Goal: Task Accomplishment & Management: Manage account settings

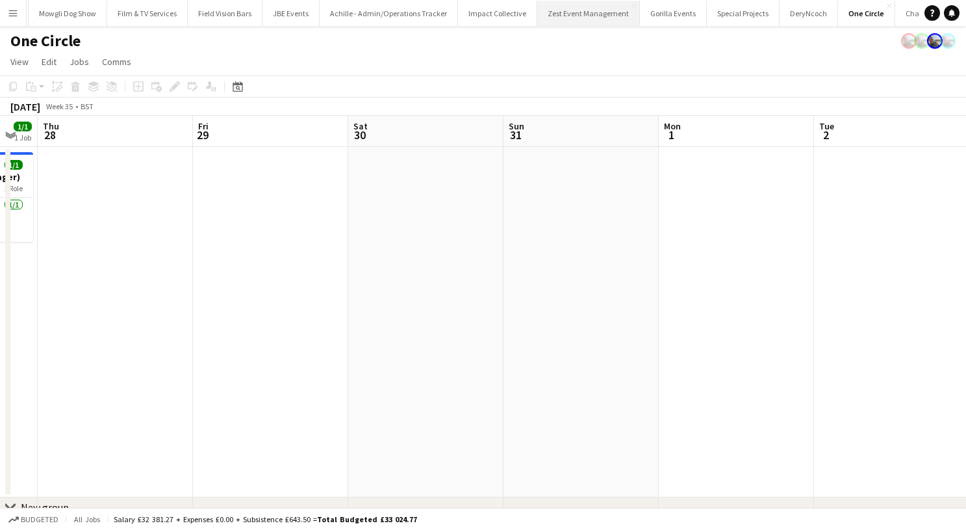
scroll to position [0, 1204]
click at [617, 18] on button "Gorilla Events Close" at bounding box center [650, 13] width 67 height 25
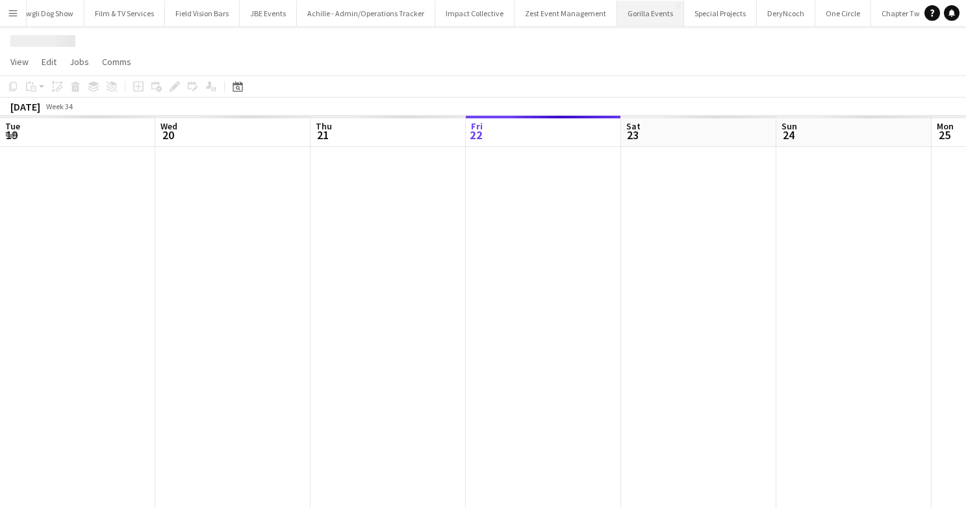
click at [617, 18] on button "Gorilla Events Close" at bounding box center [650, 13] width 67 height 25
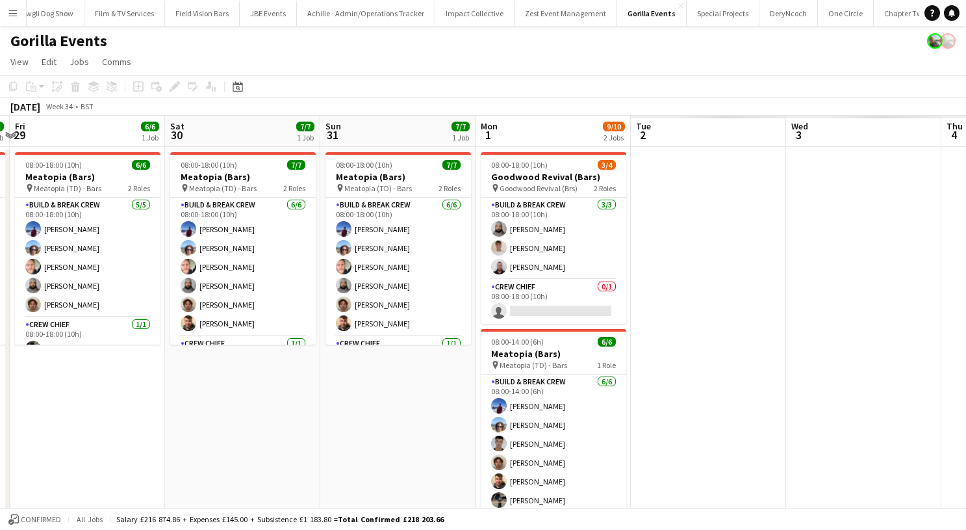
scroll to position [0, 451]
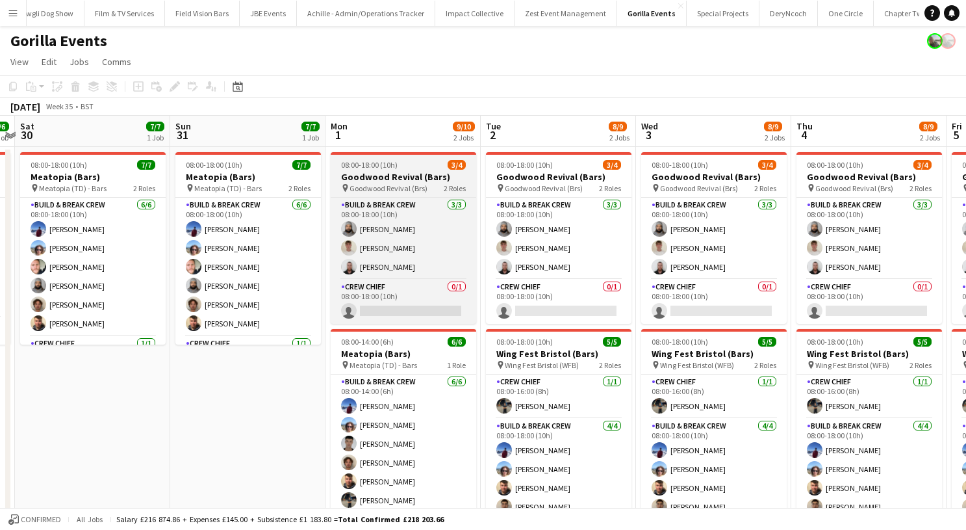
click at [400, 162] on div "08:00-18:00 (10h) 3/4" at bounding box center [404, 165] width 146 height 10
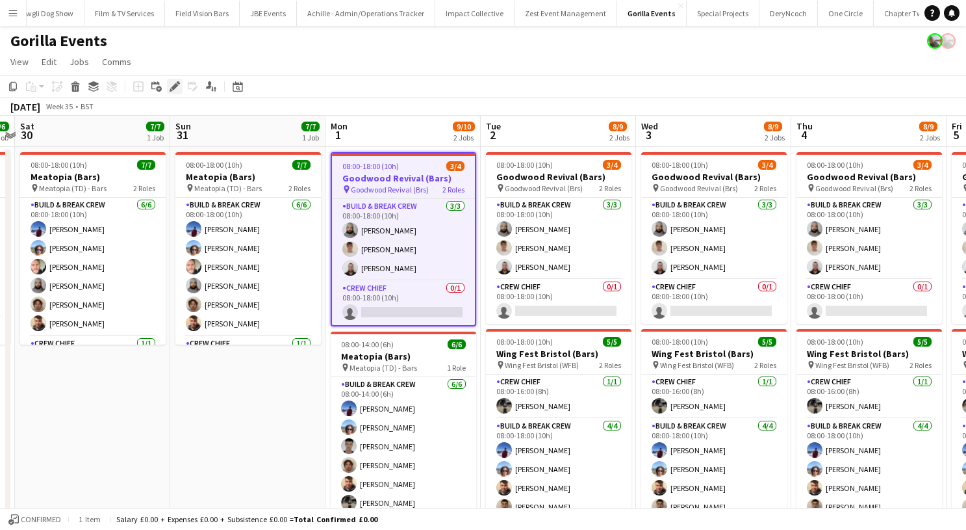
click at [178, 79] on div "Edit" at bounding box center [175, 87] width 16 height 16
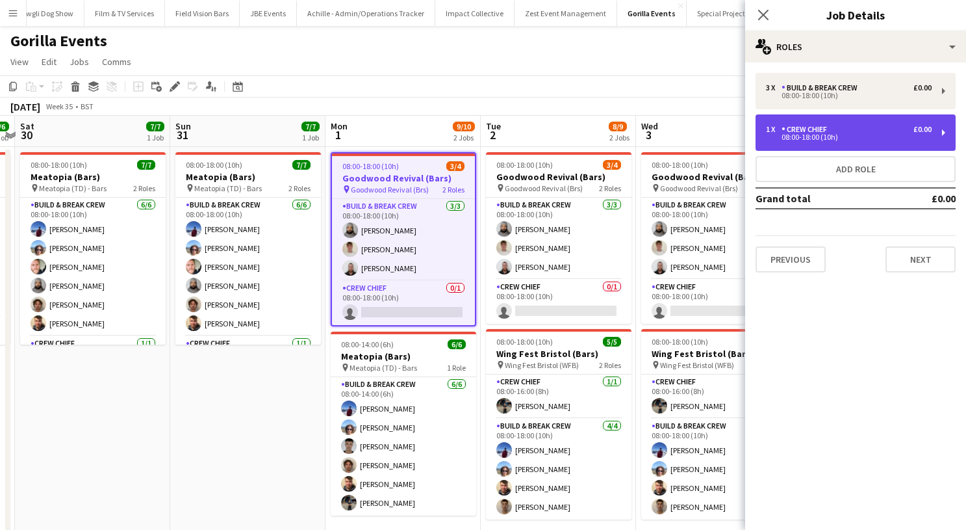
click at [852, 135] on div "08:00-18:00 (10h)" at bounding box center [849, 137] width 166 height 6
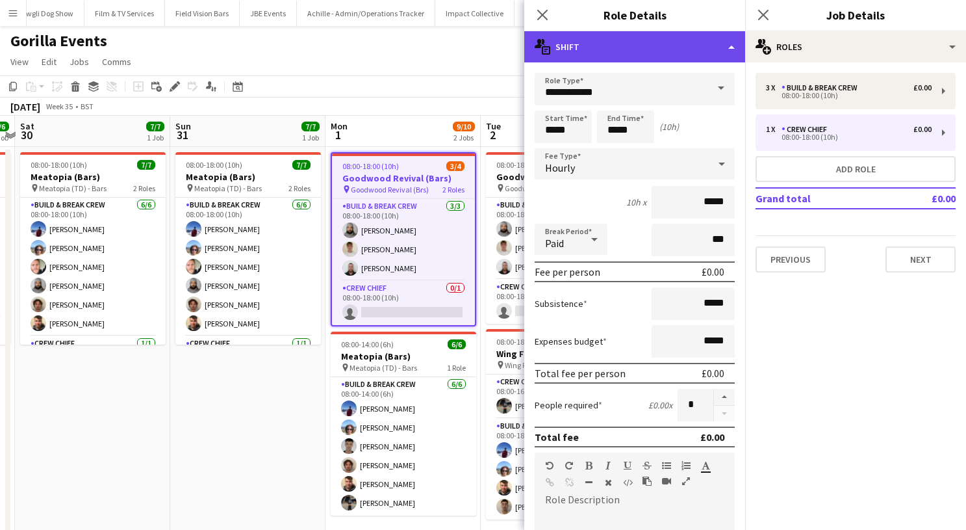
click at [706, 34] on div "multiple-actions-text Shift" at bounding box center [634, 46] width 221 height 31
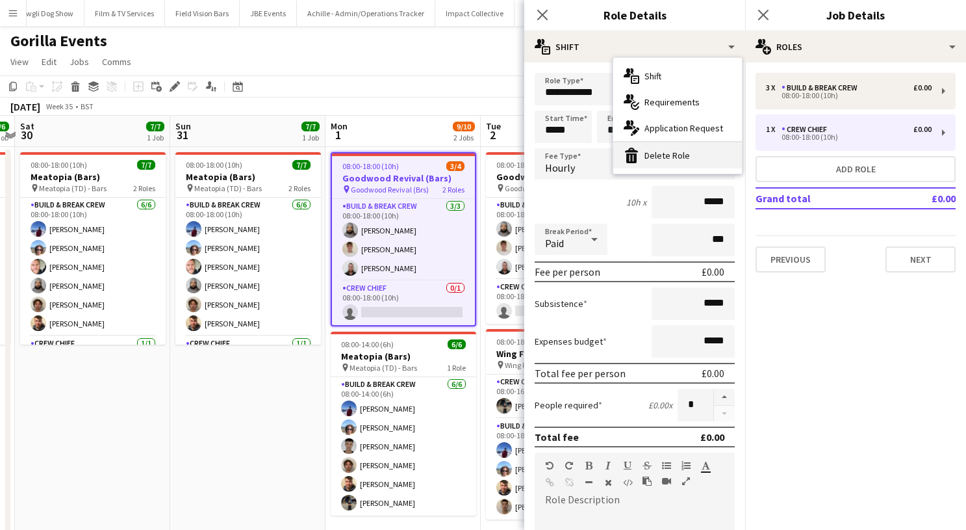
click at [695, 150] on div "bin-2 Delete Role" at bounding box center [677, 155] width 129 height 26
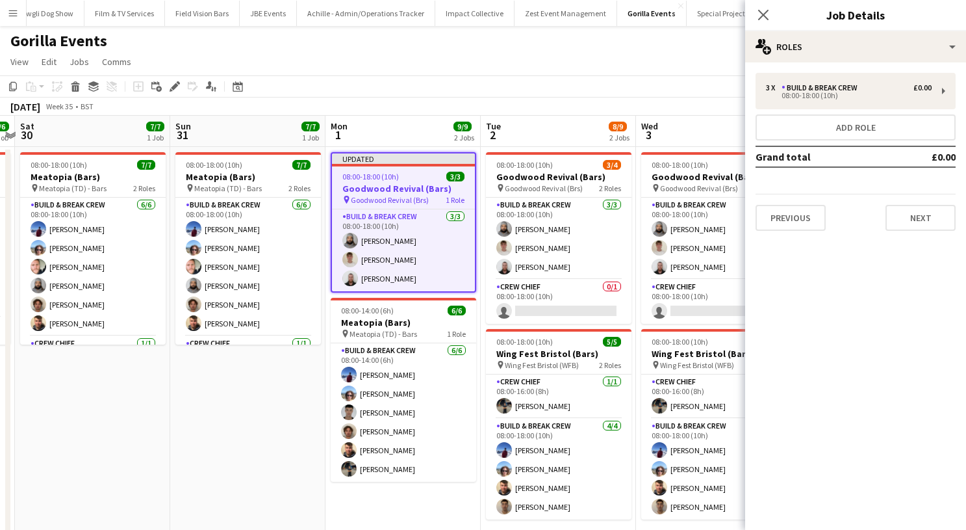
click at [842, 71] on div "3 x Build & Break Crew £0.00 08:00-18:00 (10h) Add role Grand total £0.00 Previ…" at bounding box center [855, 151] width 221 height 179
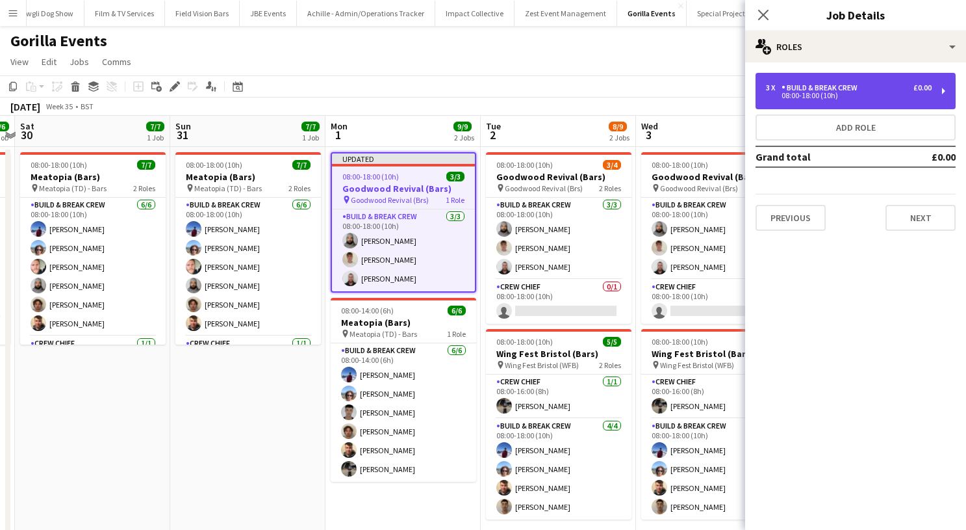
click at [842, 81] on div "3 x Build & Break Crew £0.00 08:00-18:00 (10h)" at bounding box center [856, 91] width 200 height 36
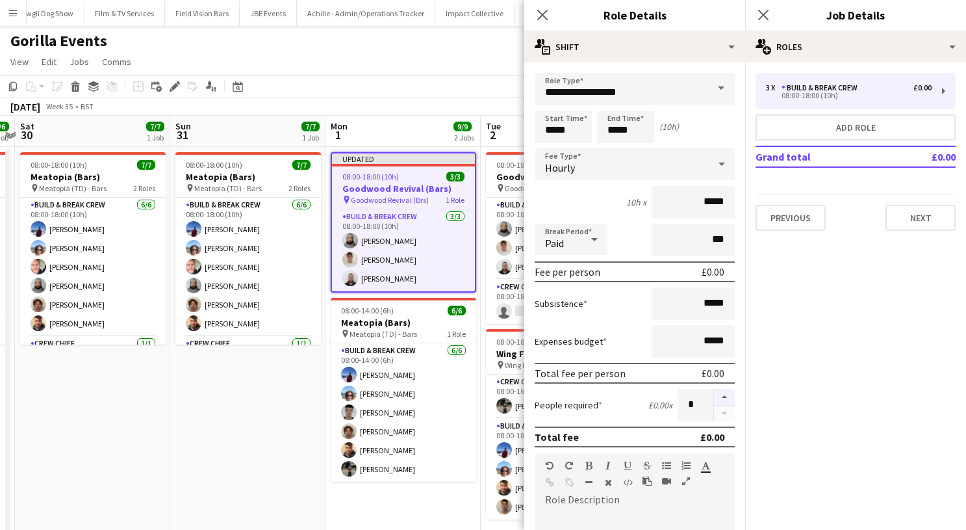
click at [725, 398] on button "button" at bounding box center [724, 397] width 21 height 17
type input "*"
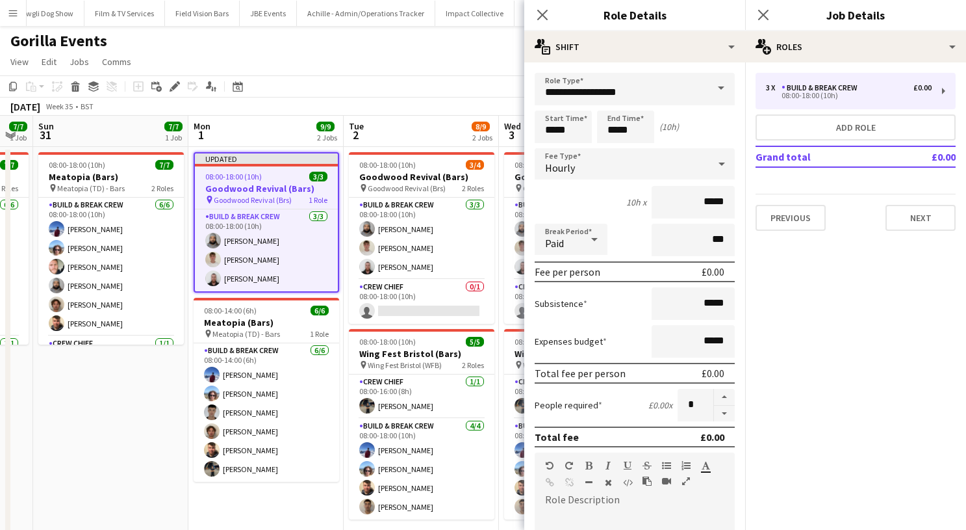
scroll to position [0, 590]
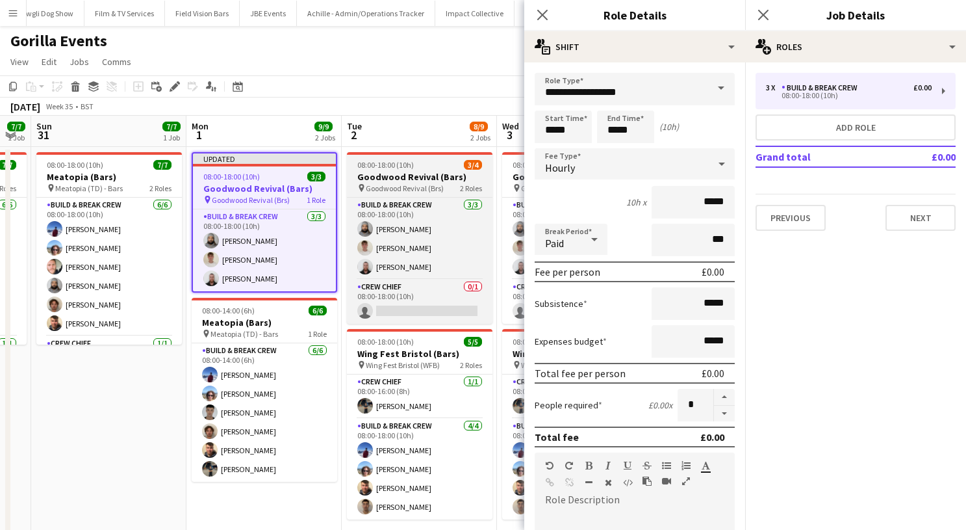
click at [411, 177] on h3 "Goodwood Revival (Bars)" at bounding box center [420, 177] width 146 height 12
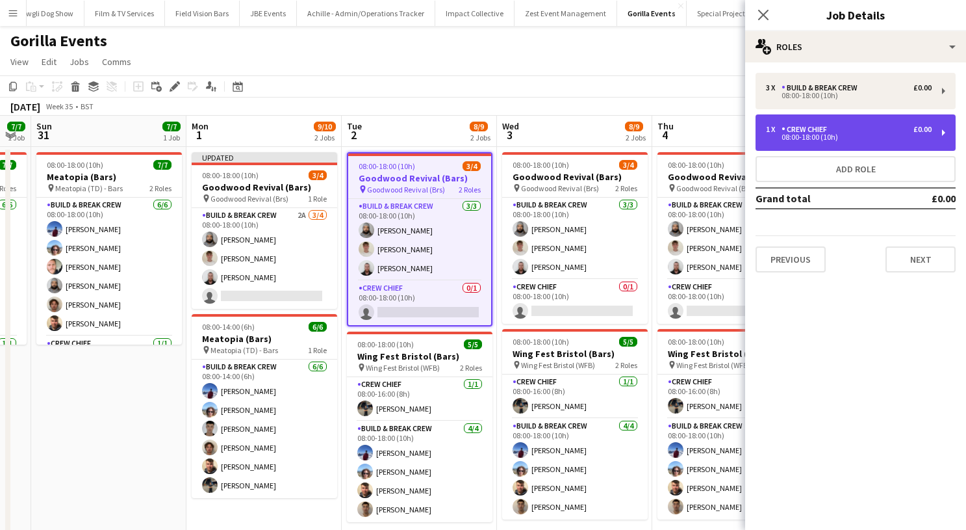
click at [801, 131] on div "Crew Chief" at bounding box center [807, 129] width 51 height 9
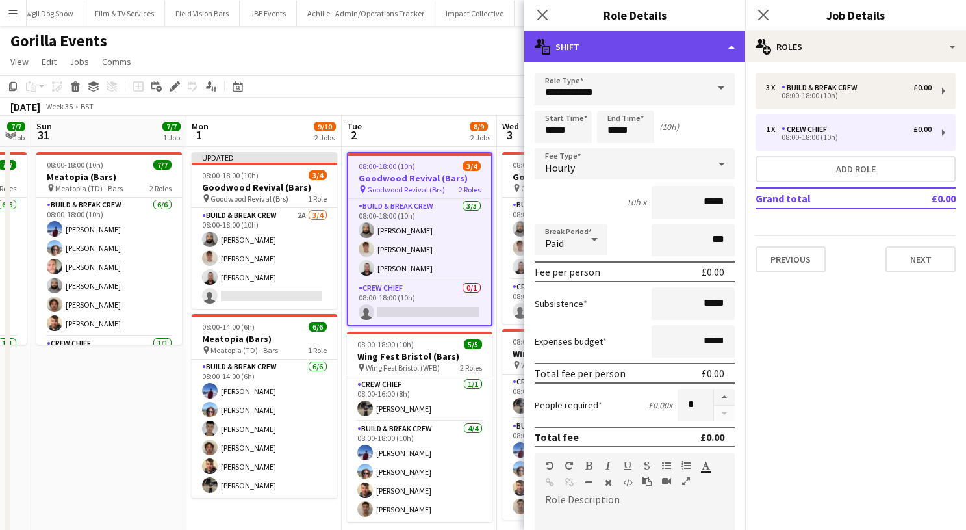
click at [736, 51] on div "multiple-actions-text Shift" at bounding box center [634, 46] width 221 height 31
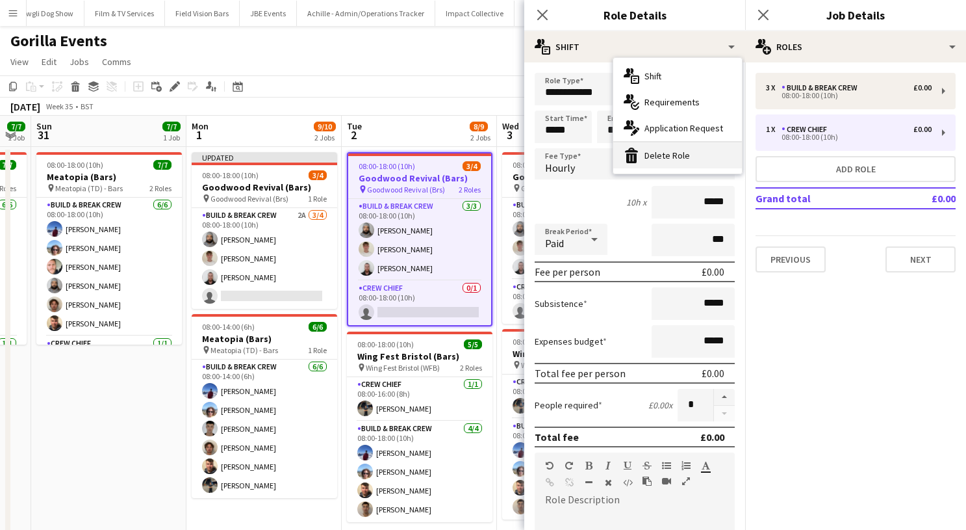
click at [662, 160] on div "bin-2 Delete Role" at bounding box center [677, 155] width 129 height 26
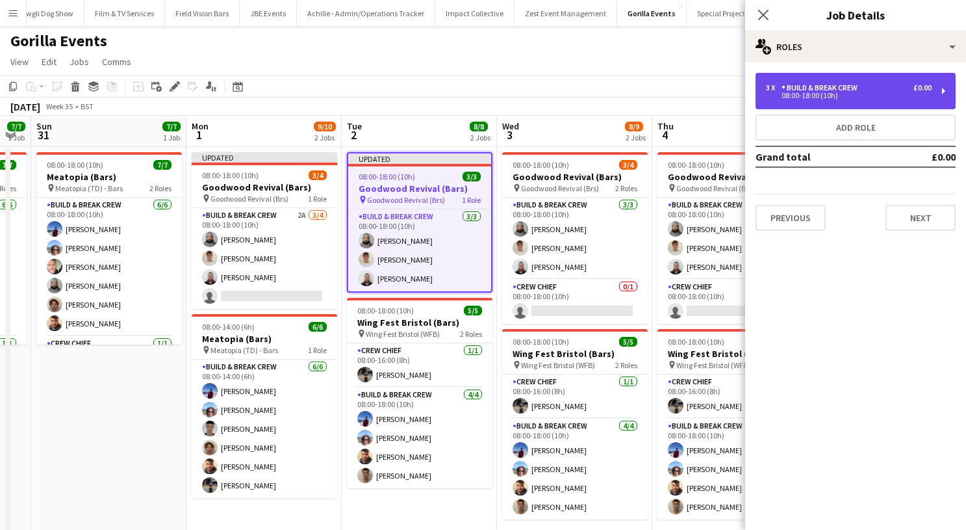
click at [787, 88] on div "Build & Break Crew" at bounding box center [822, 87] width 81 height 9
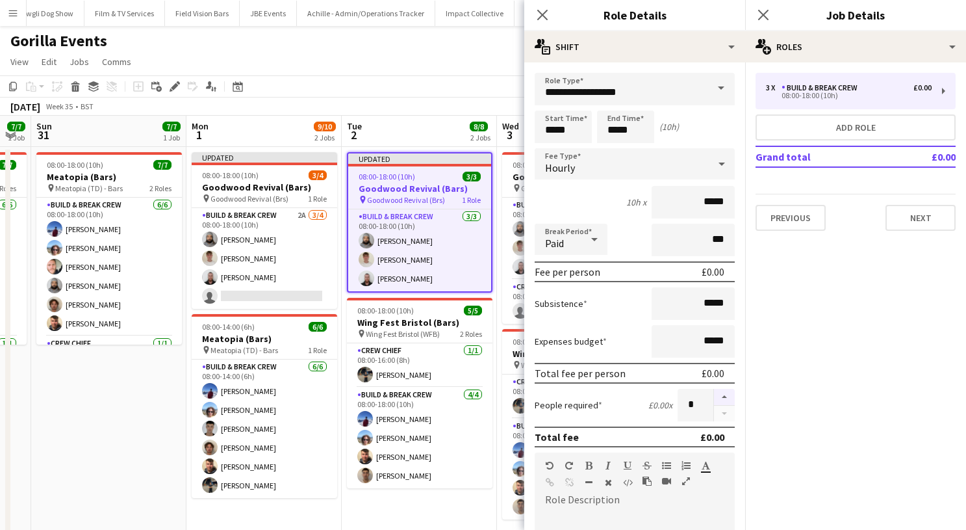
click at [724, 389] on button "button" at bounding box center [724, 397] width 21 height 17
type input "*"
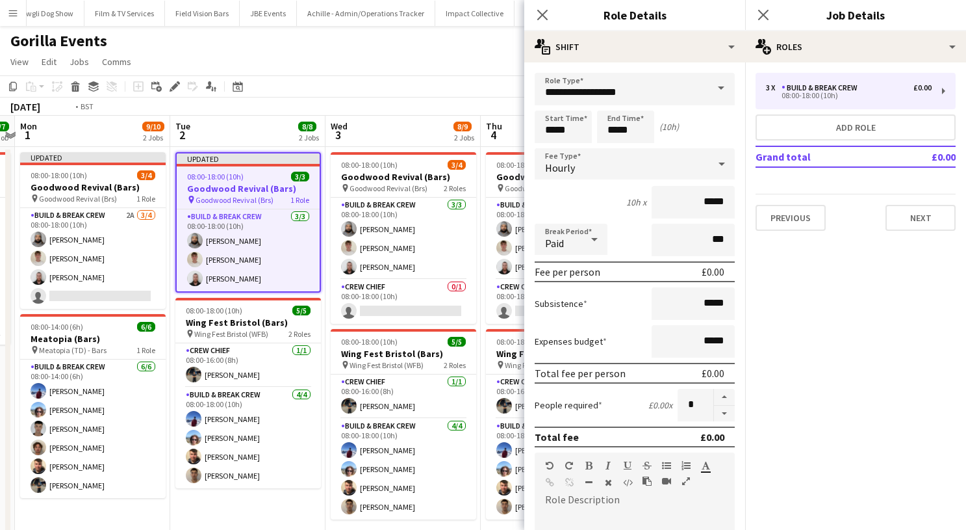
scroll to position [0, 472]
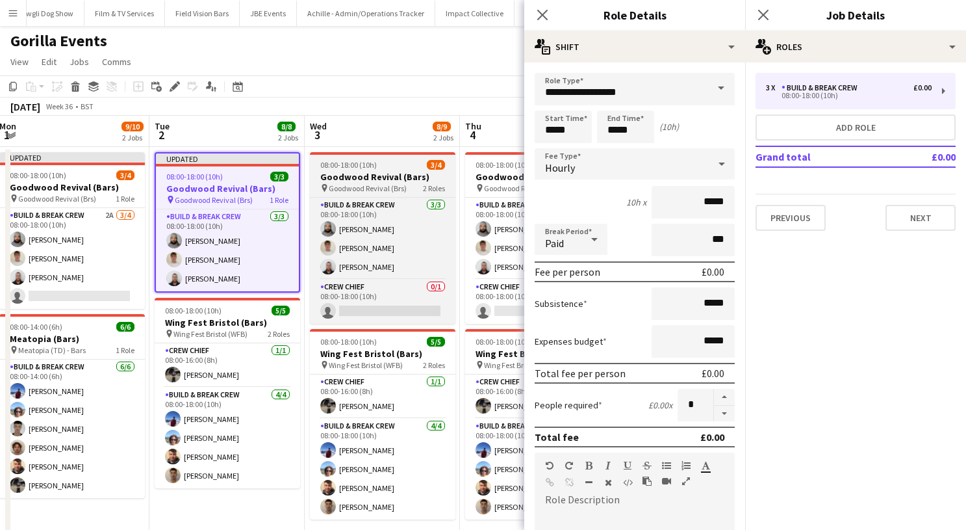
click at [352, 170] on app-job-card "08:00-18:00 (10h) 3/4 Goodwood Revival (Bars) pin Goodwood Revival (Brs) 2 Role…" at bounding box center [383, 238] width 146 height 172
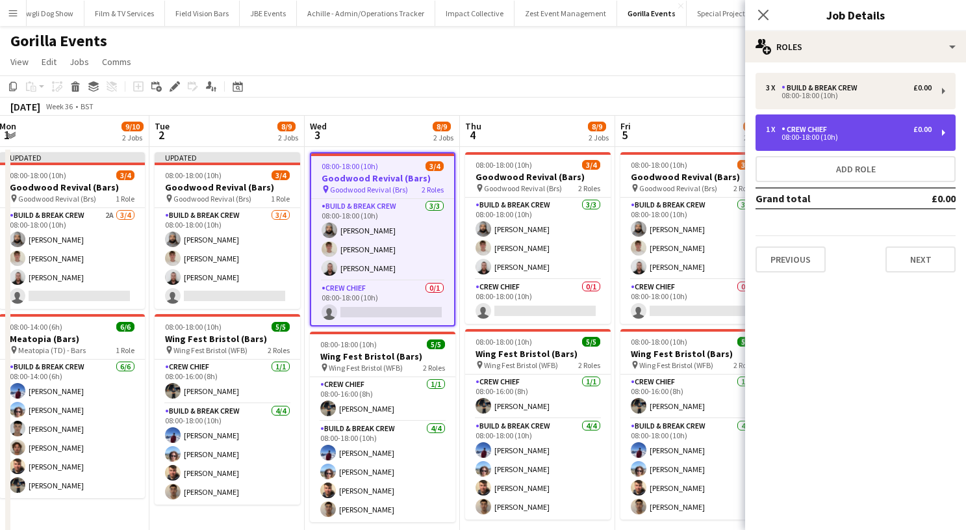
click at [790, 126] on div "Crew Chief" at bounding box center [807, 129] width 51 height 9
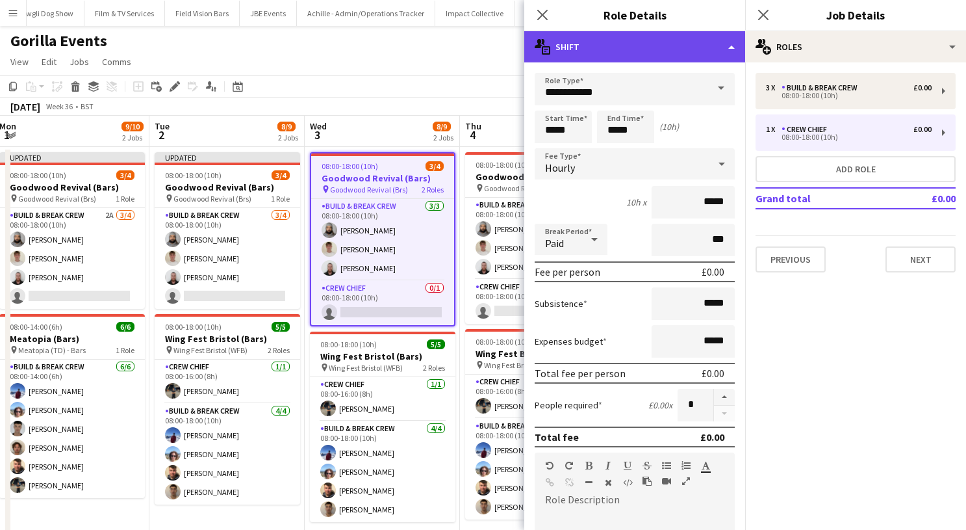
click at [718, 44] on div "multiple-actions-text Shift" at bounding box center [634, 46] width 221 height 31
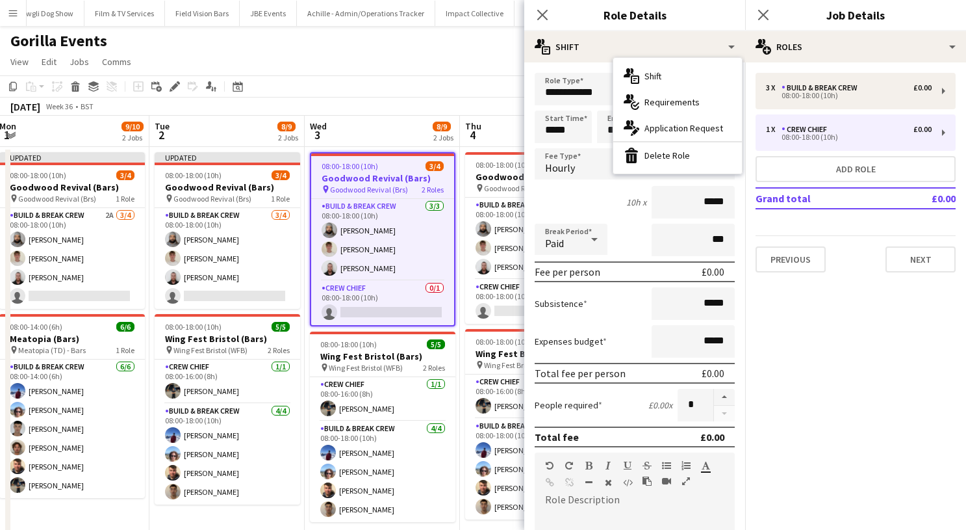
click at [704, 170] on div "multiple-actions-text Shift multiple-actions-check-2 Requirements multiple-acti…" at bounding box center [677, 116] width 129 height 116
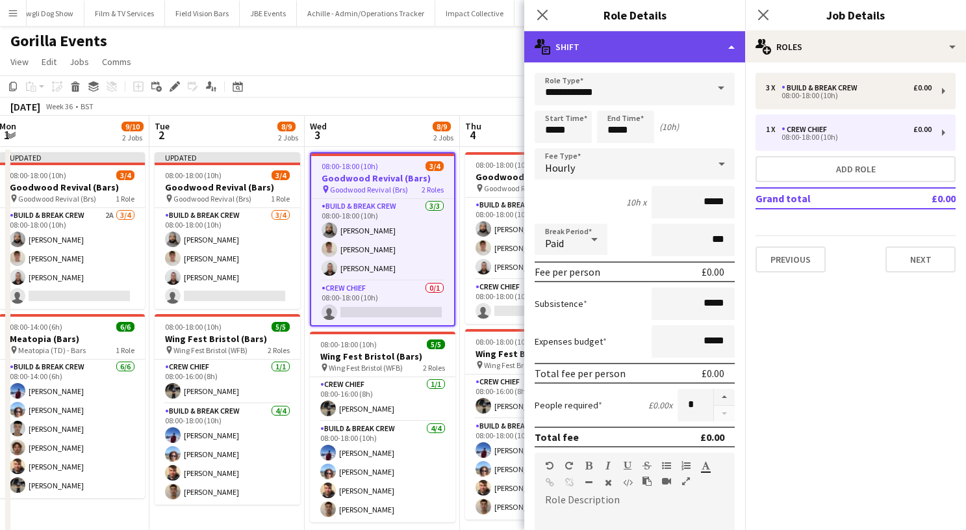
click at [722, 50] on div "multiple-actions-text Shift" at bounding box center [634, 46] width 221 height 31
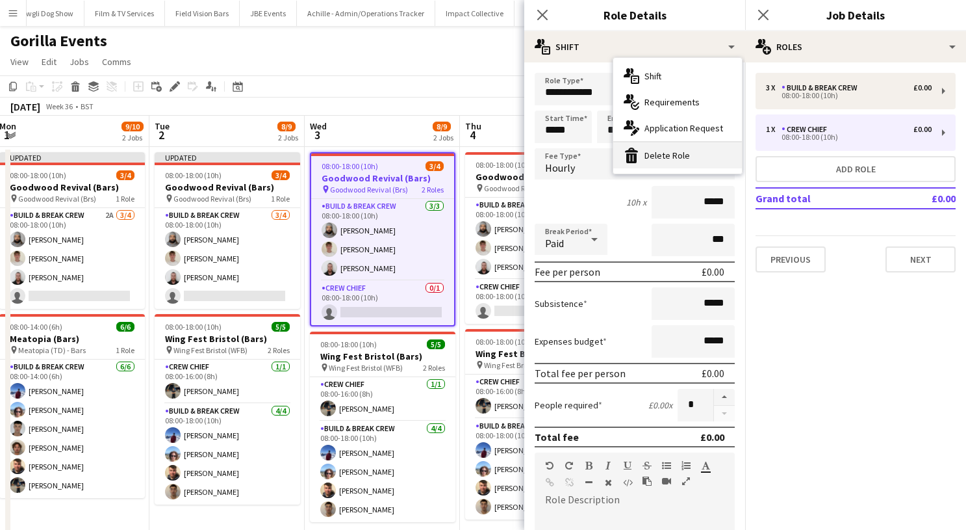
click at [721, 145] on div "bin-2 Delete Role" at bounding box center [677, 155] width 129 height 26
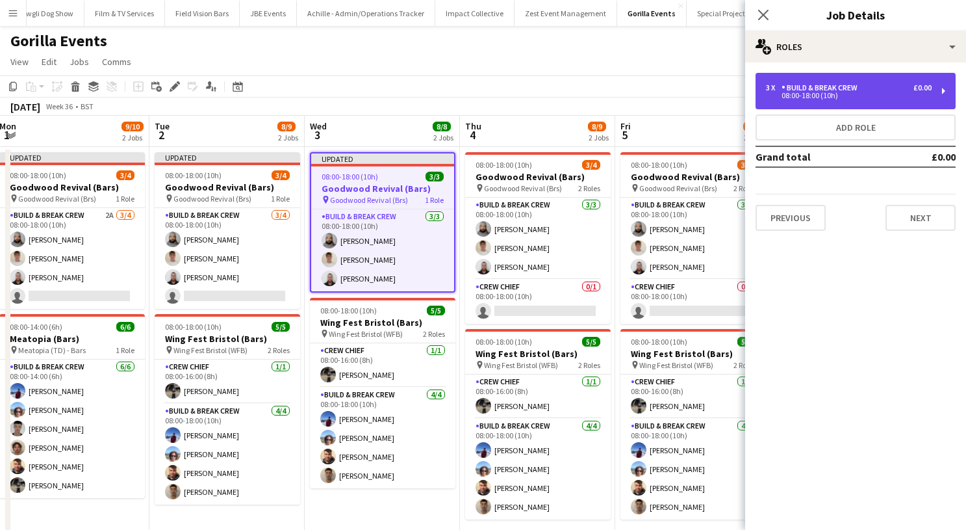
click at [783, 101] on div "3 x Build & Break Crew £0.00 08:00-18:00 (10h)" at bounding box center [856, 91] width 200 height 36
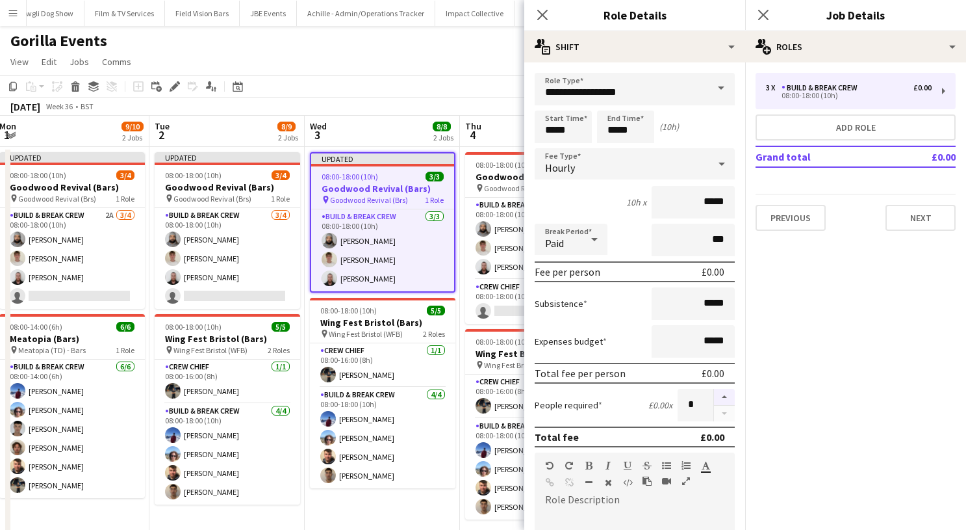
click at [727, 392] on button "button" at bounding box center [724, 397] width 21 height 17
type input "*"
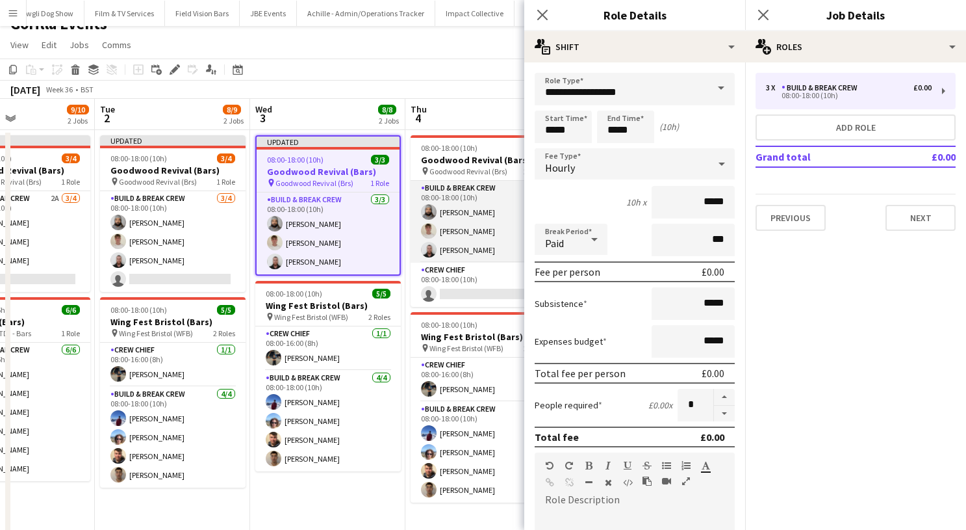
scroll to position [0, 561]
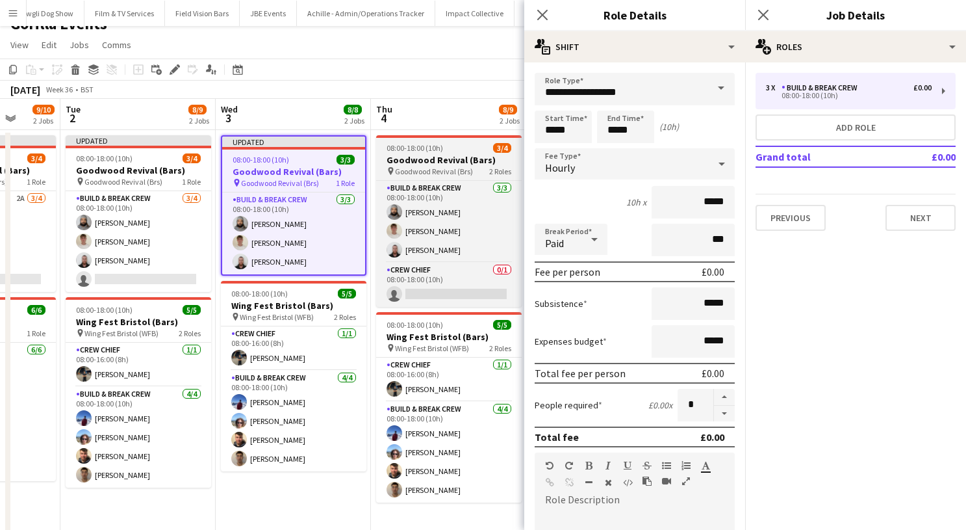
click at [402, 173] on span "Goodwood Revival (Brs)" at bounding box center [434, 171] width 78 height 10
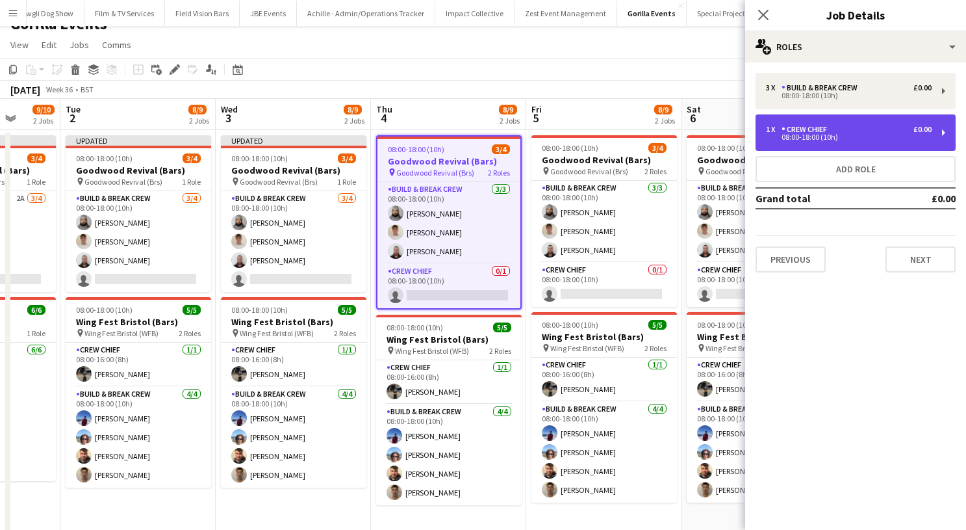
click at [787, 150] on div "1 x Crew Chief £0.00 08:00-18:00 (10h)" at bounding box center [856, 132] width 200 height 36
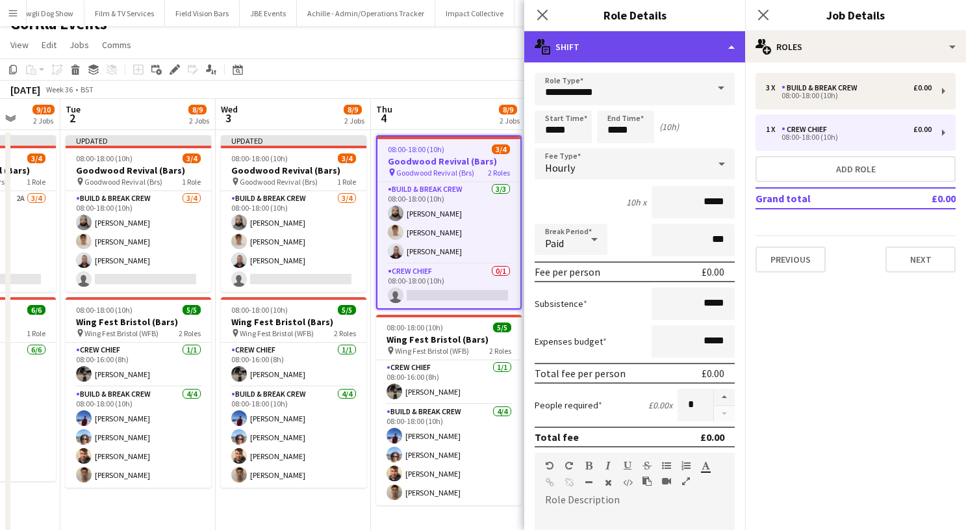
click at [724, 44] on div "multiple-actions-text Shift" at bounding box center [634, 46] width 221 height 31
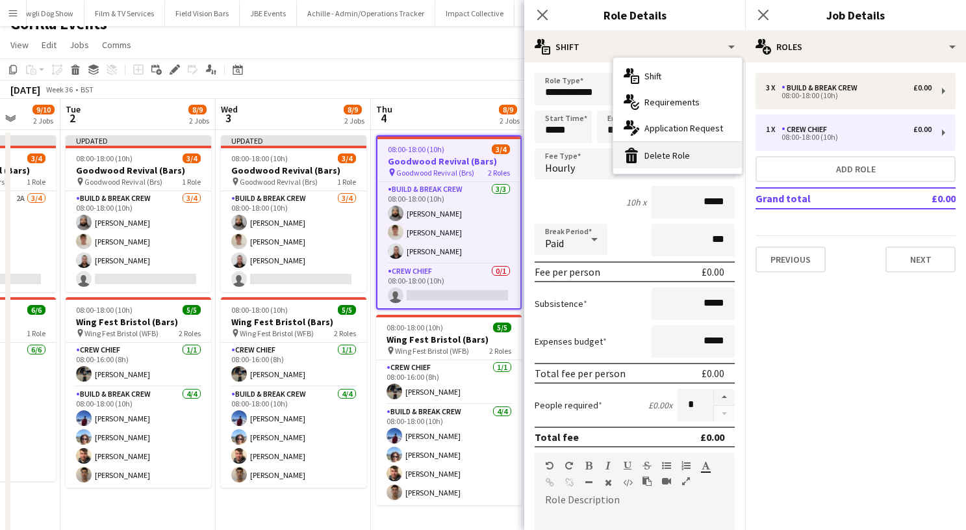
click at [701, 153] on div "bin-2 Delete Role" at bounding box center [677, 155] width 129 height 26
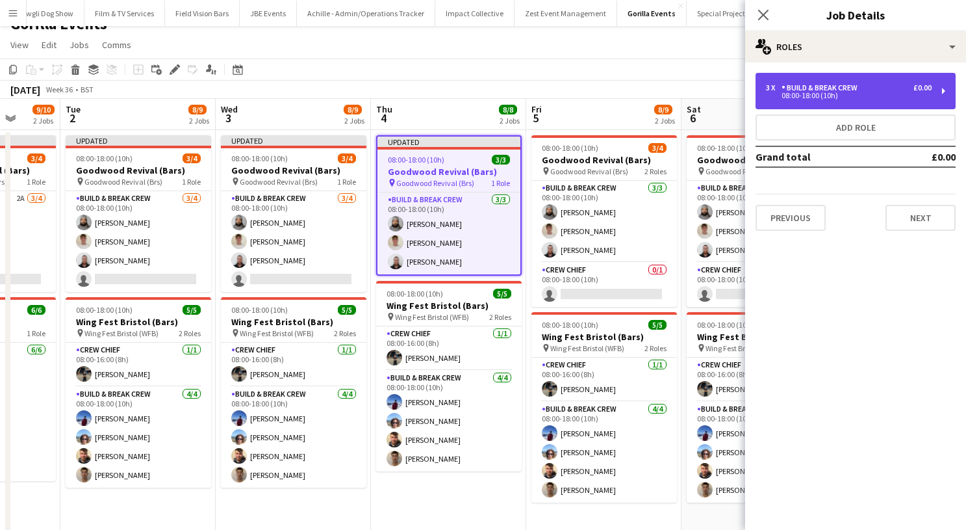
click at [801, 99] on div "08:00-18:00 (10h)" at bounding box center [849, 95] width 166 height 6
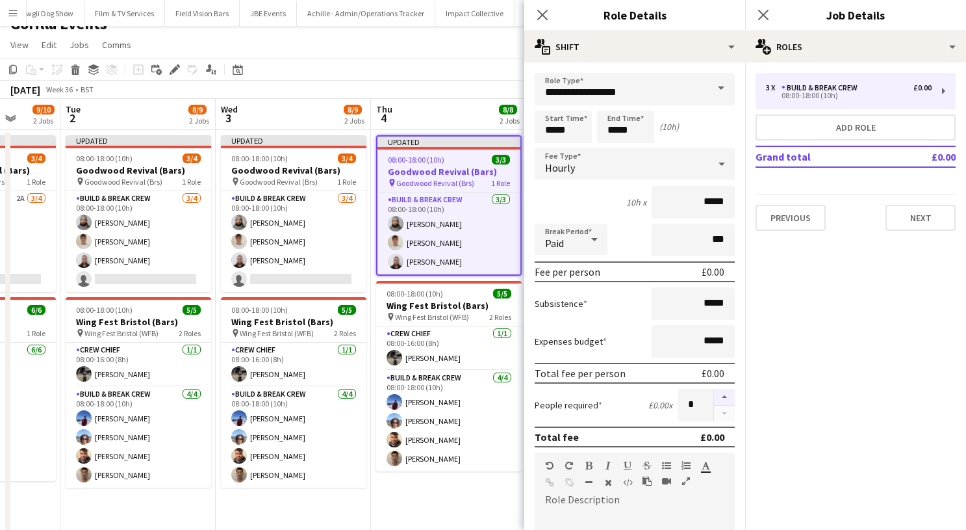
click at [724, 396] on button "button" at bounding box center [724, 397] width 21 height 17
type input "*"
click at [761, 11] on icon "Close pop-in" at bounding box center [763, 14] width 12 height 12
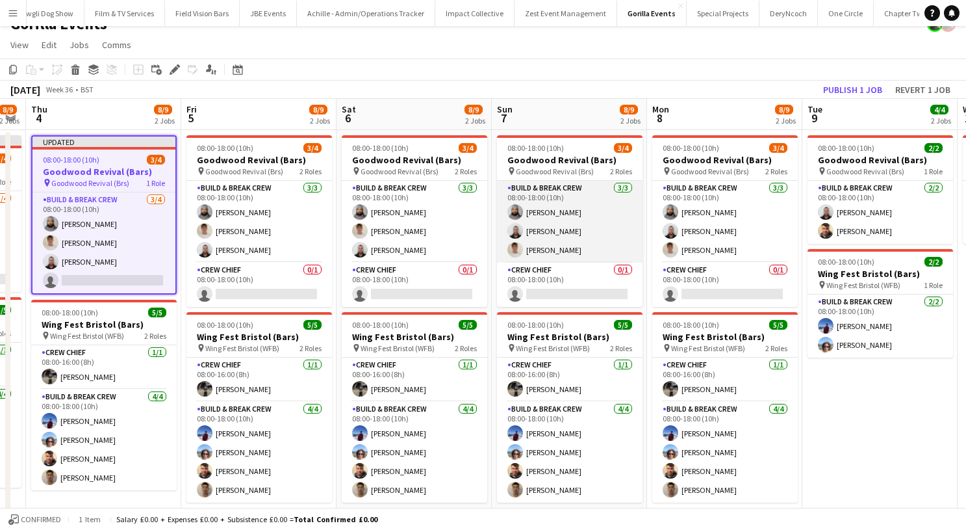
scroll to position [0, 277]
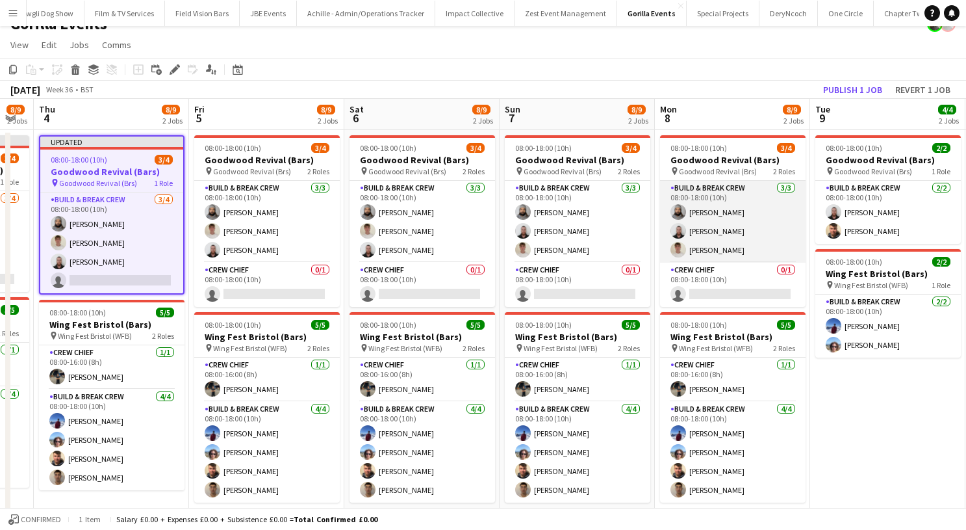
click at [683, 243] on app-user-avatar at bounding box center [679, 250] width 16 height 16
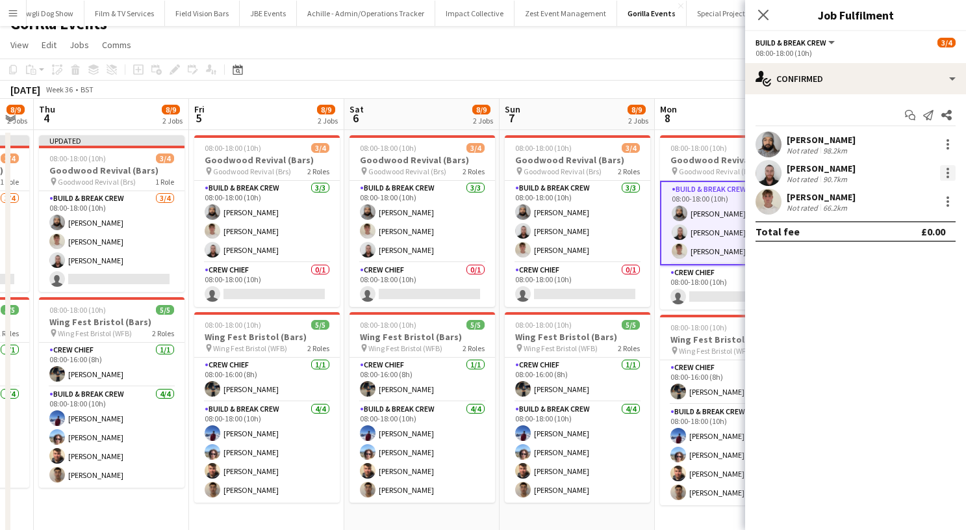
click at [945, 178] on div at bounding box center [948, 173] width 16 height 16
click at [893, 222] on span "Switch crew" at bounding box center [892, 227] width 55 height 11
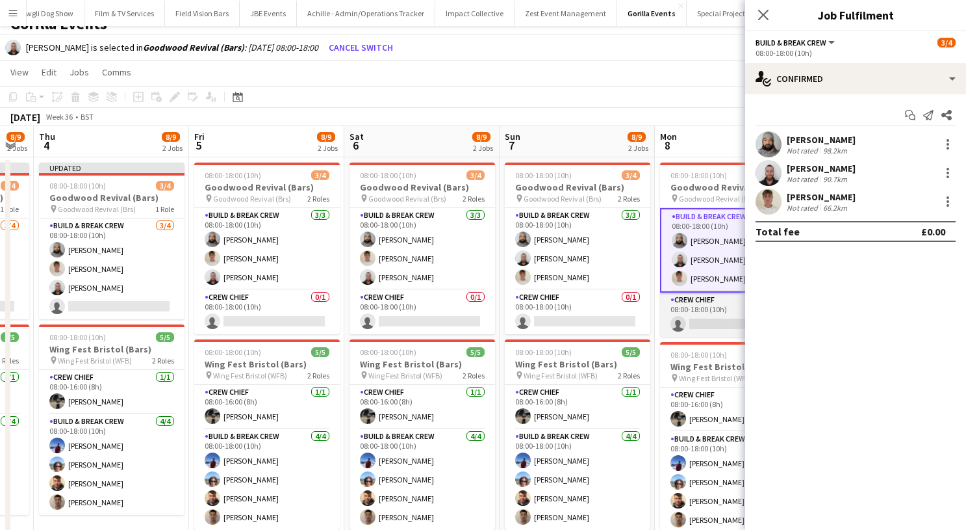
click at [726, 306] on app-card-role "Crew Chief 0/1 08:00-18:00 (10h) single-neutral-actions" at bounding box center [733, 314] width 146 height 44
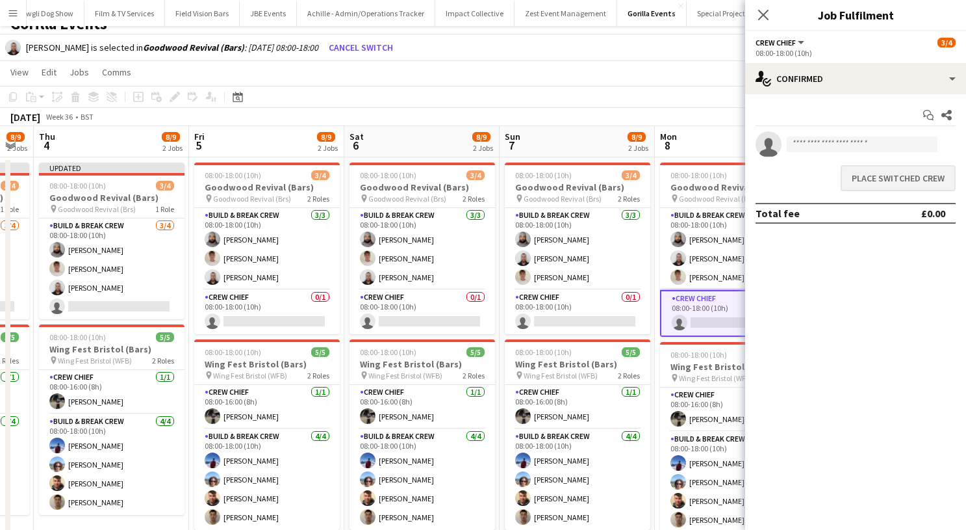
click at [877, 185] on button "Place switched crew" at bounding box center [898, 178] width 115 height 26
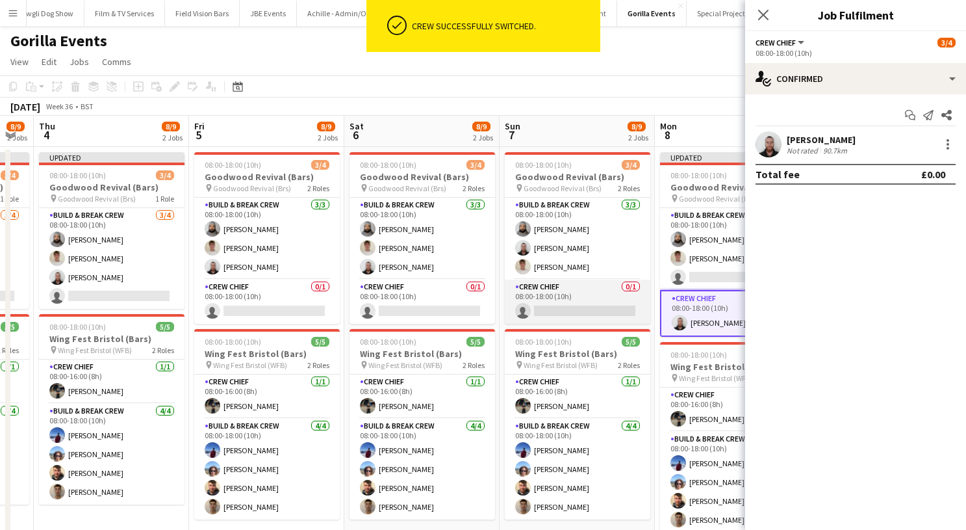
scroll to position [17, 0]
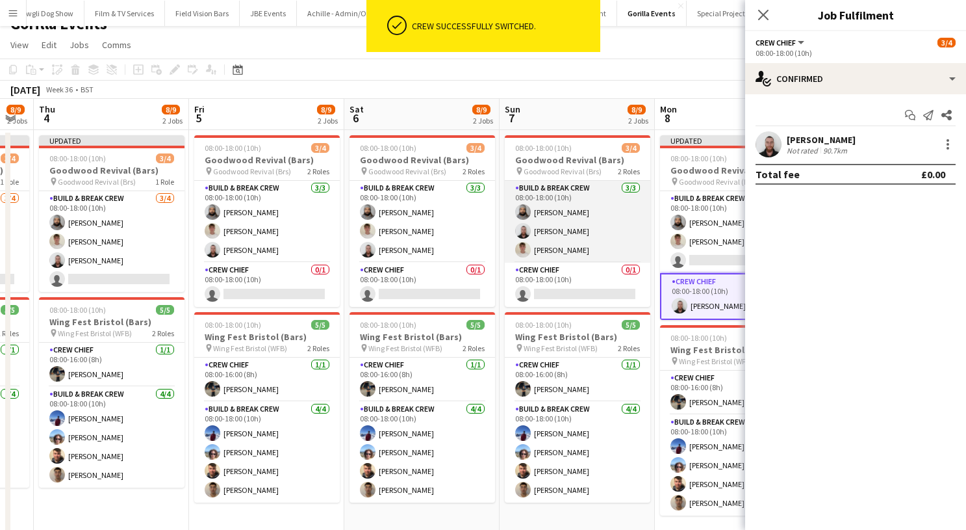
click at [547, 238] on app-card-role "Build & Break Crew [DATE] 08:00-18:00 (10h) [PERSON_NAME] [PERSON_NAME] [PERSON…" at bounding box center [578, 222] width 146 height 82
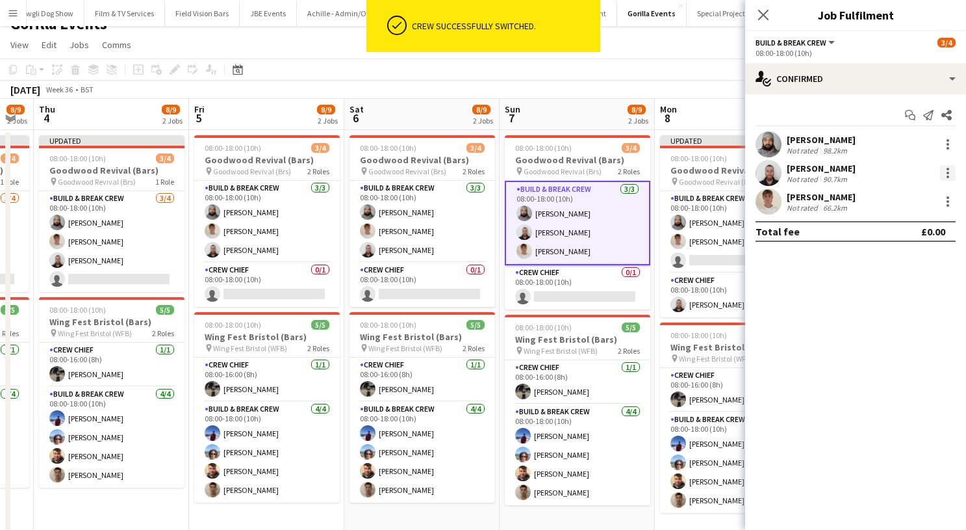
click at [942, 172] on div at bounding box center [948, 173] width 16 height 16
click at [898, 235] on button "Switch crew" at bounding box center [904, 227] width 101 height 31
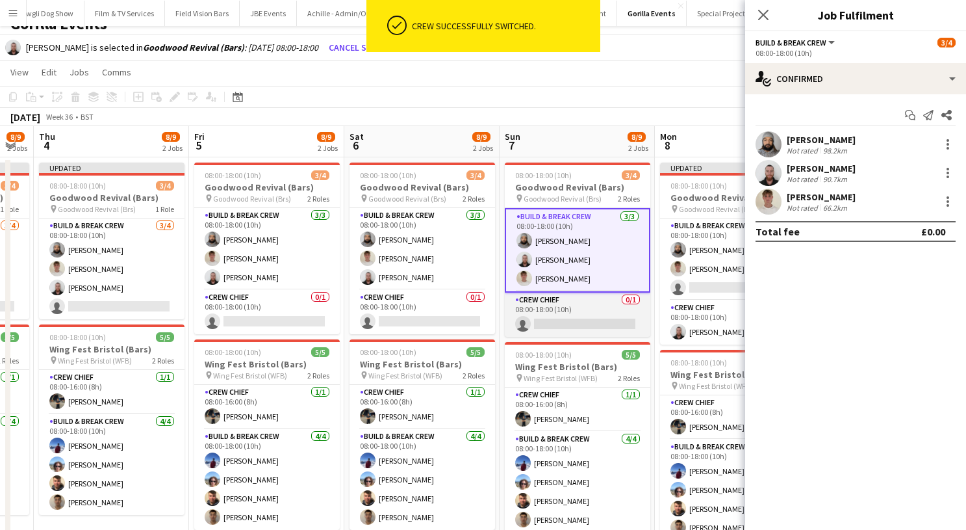
click at [561, 296] on app-card-role "Crew Chief 0/1 08:00-18:00 (10h) single-neutral-actions" at bounding box center [578, 314] width 146 height 44
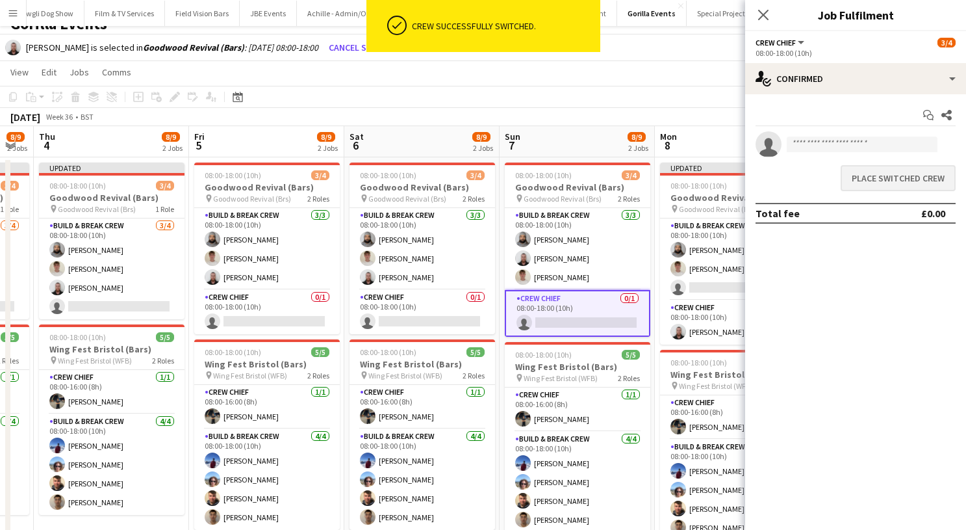
click at [887, 185] on button "Place switched crew" at bounding box center [898, 178] width 115 height 26
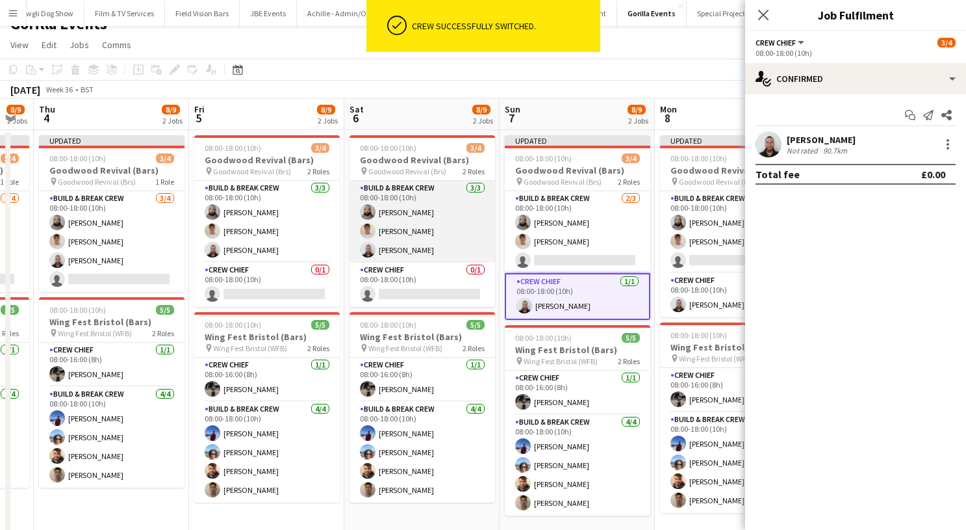
click at [400, 226] on app-card-role "Build & Break Crew [DATE] 08:00-18:00 (10h) [PERSON_NAME] [PERSON_NAME] [PERSON…" at bounding box center [423, 222] width 146 height 82
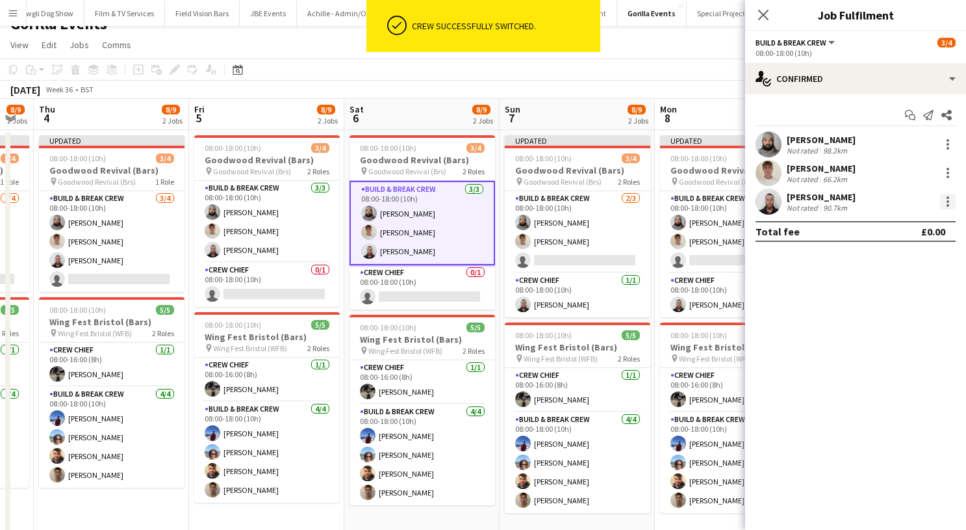
click at [947, 199] on div at bounding box center [948, 202] width 16 height 16
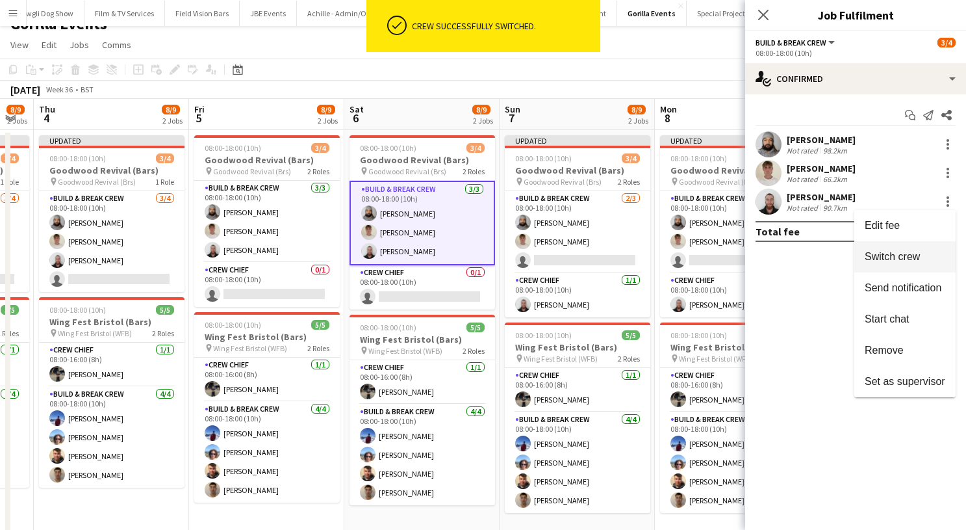
click at [871, 264] on button "Switch crew" at bounding box center [904, 256] width 101 height 31
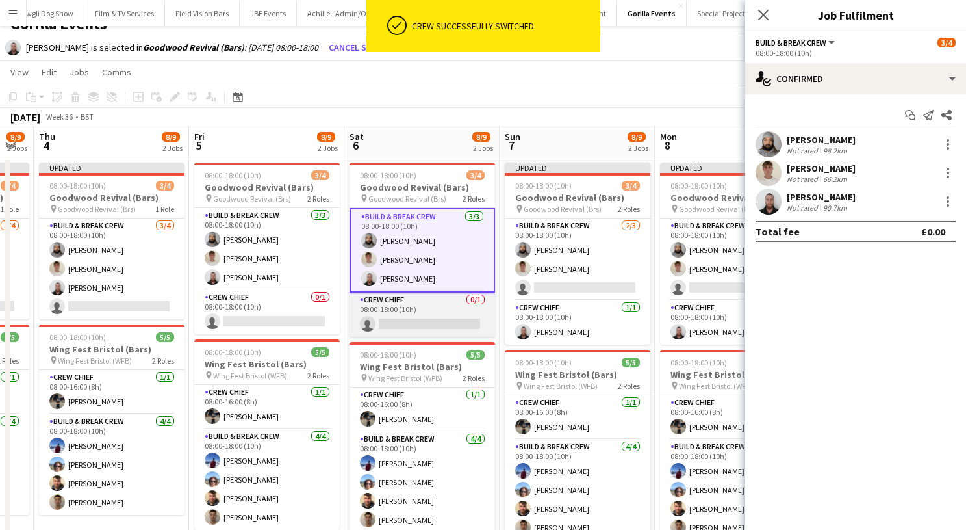
click at [463, 311] on app-card-role "Crew Chief 0/1 08:00-18:00 (10h) single-neutral-actions" at bounding box center [423, 314] width 146 height 44
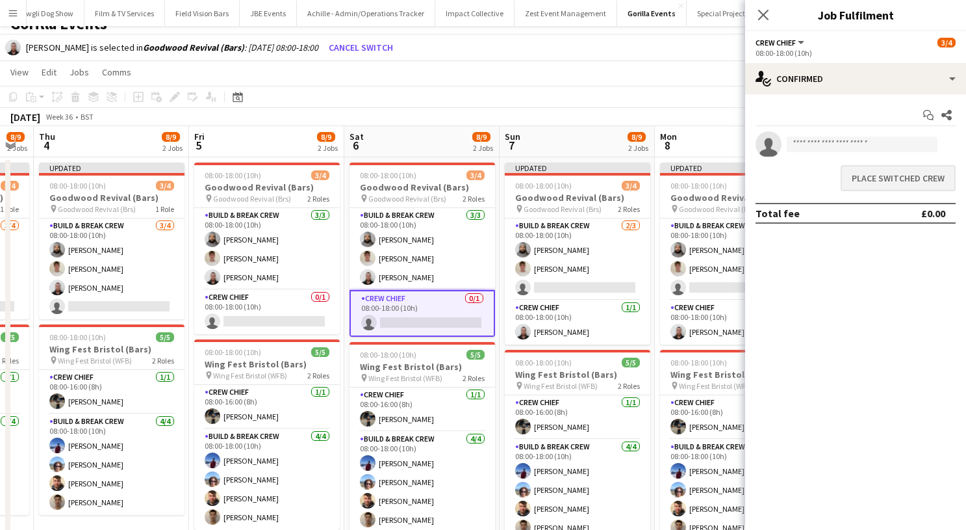
click at [870, 182] on button "Place switched crew" at bounding box center [898, 178] width 115 height 26
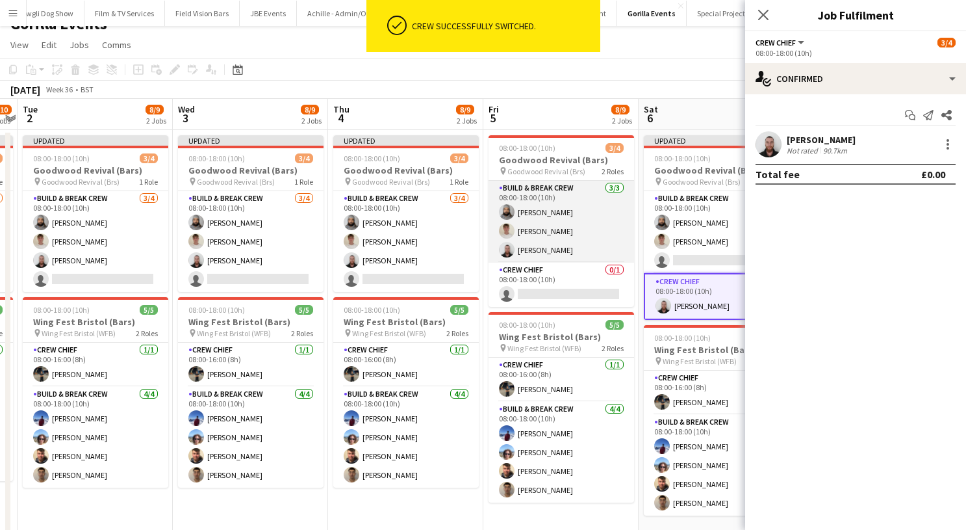
scroll to position [0, 383]
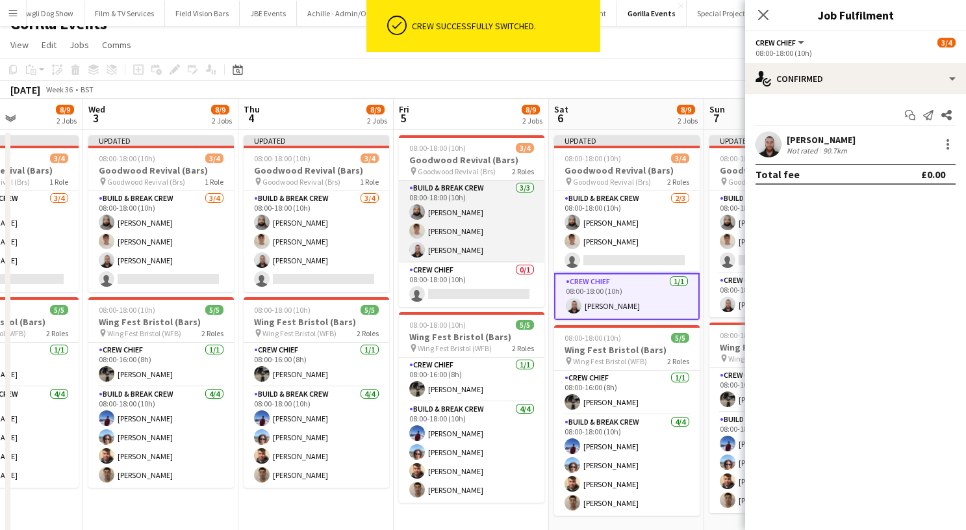
click at [454, 215] on app-card-role "Build & Break Crew [DATE] 08:00-18:00 (10h) [PERSON_NAME] [PERSON_NAME] [PERSON…" at bounding box center [472, 222] width 146 height 82
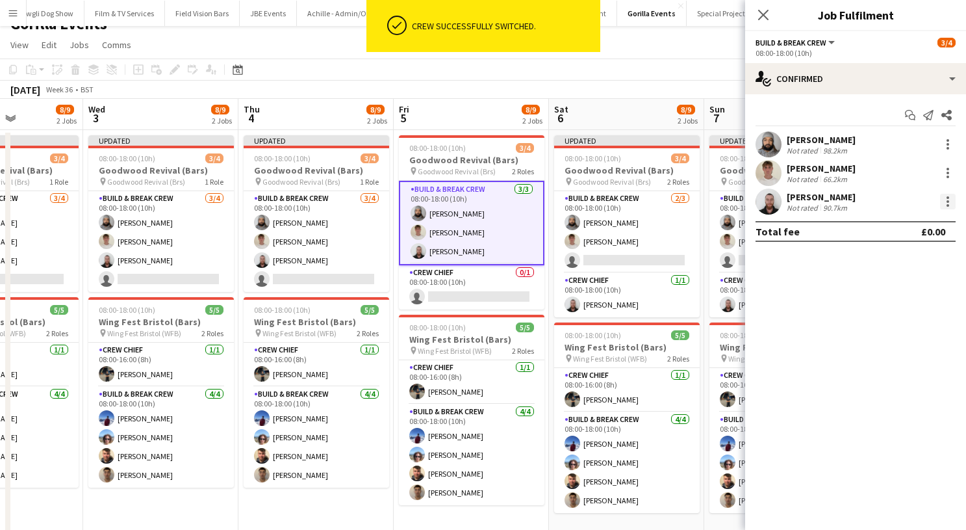
click at [955, 196] on div at bounding box center [948, 202] width 16 height 16
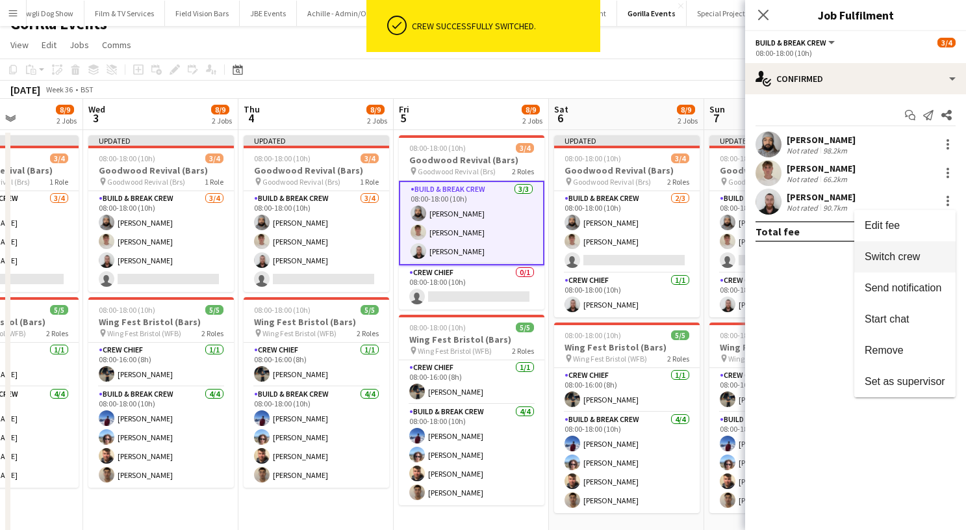
click at [899, 266] on button "Switch crew" at bounding box center [904, 256] width 101 height 31
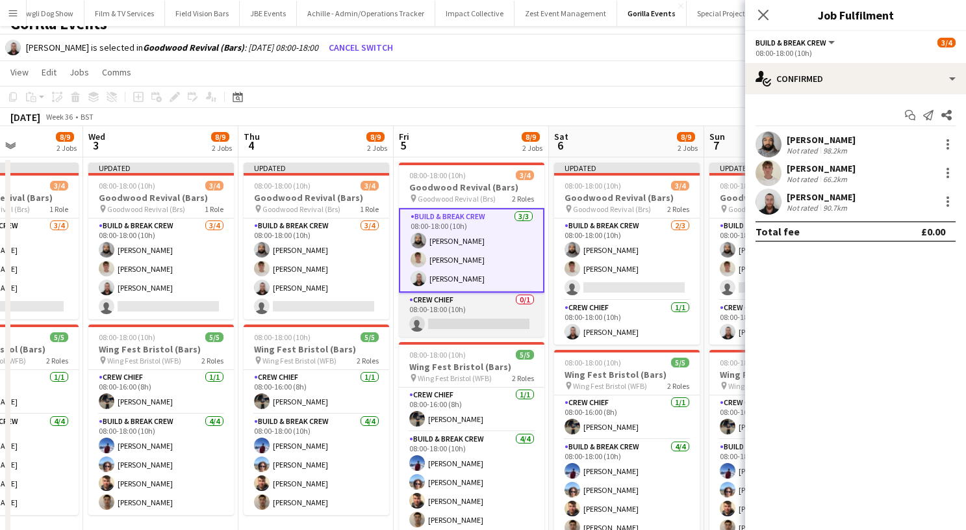
click at [423, 316] on app-card-role "Crew Chief 0/1 08:00-18:00 (10h) single-neutral-actions" at bounding box center [472, 314] width 146 height 44
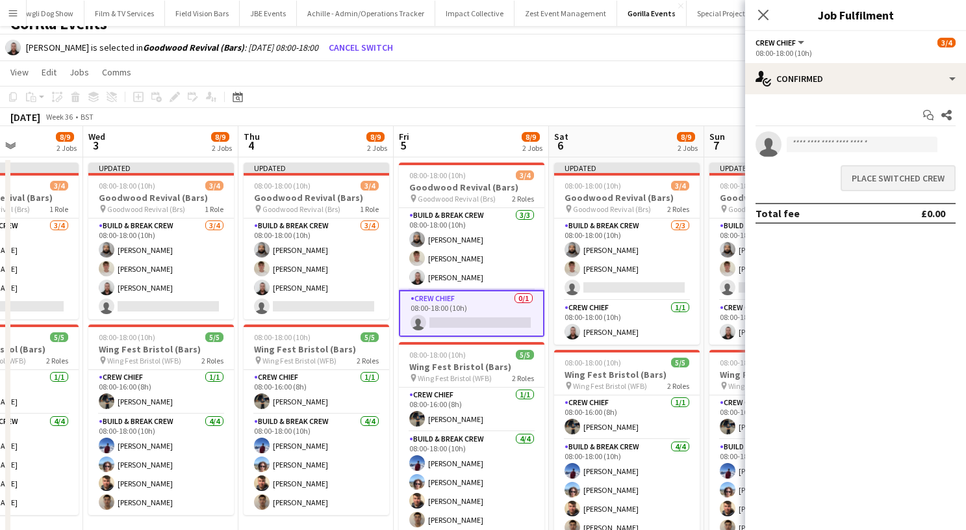
click at [853, 180] on button "Place switched crew" at bounding box center [898, 178] width 115 height 26
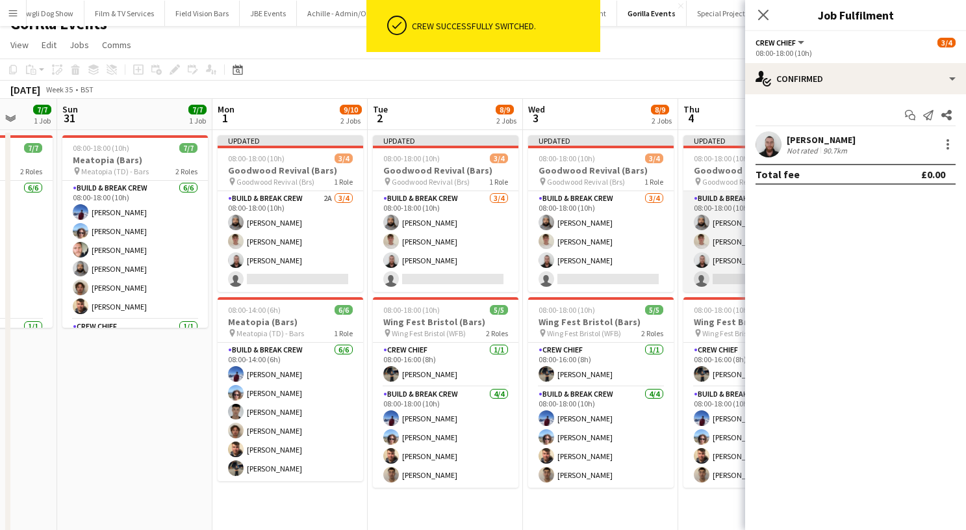
scroll to position [0, 385]
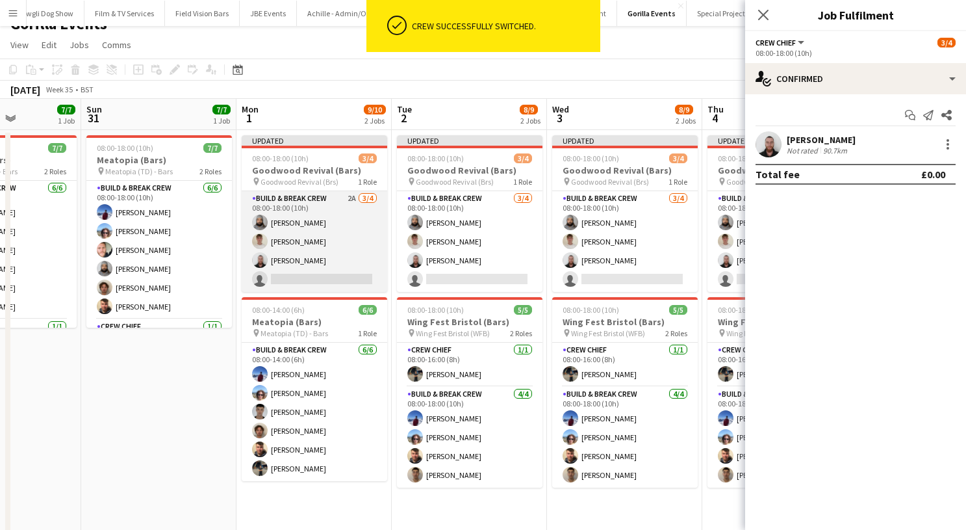
click at [303, 245] on app-card-role "Build & Break Crew 2A [DATE] 08:00-18:00 (10h) [PERSON_NAME] [PERSON_NAME] [PER…" at bounding box center [315, 241] width 146 height 101
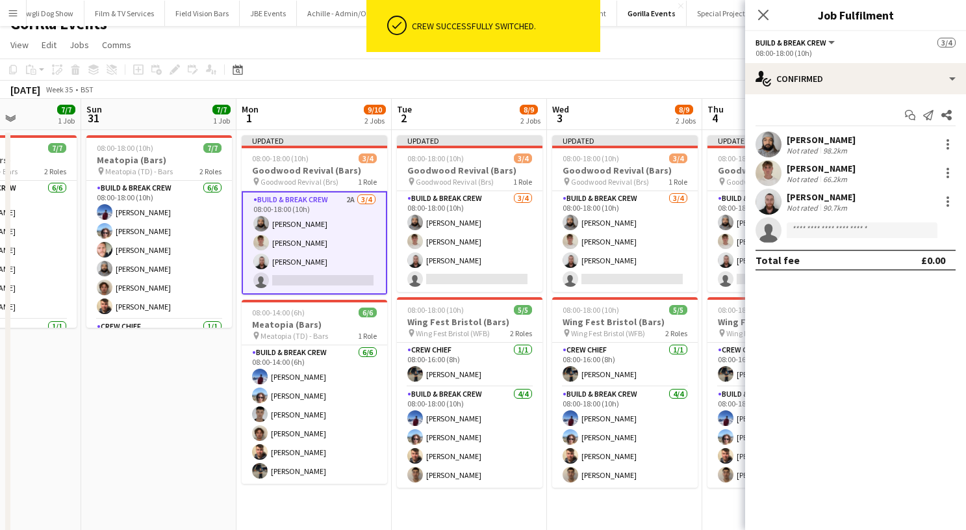
click at [804, 243] on app-confirmed-crew "[PERSON_NAME] Not rated 98.2km [PERSON_NAME] Not rated 66.2km [PERSON_NAME] Not…" at bounding box center [855, 200] width 221 height 139
click at [796, 230] on input at bounding box center [862, 230] width 151 height 16
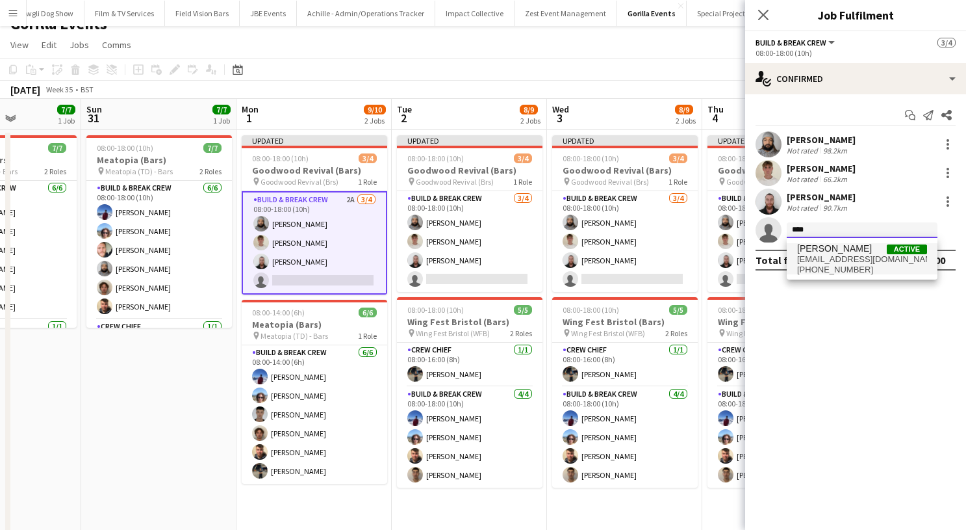
type input "****"
click at [810, 256] on span "[EMAIL_ADDRESS][DOMAIN_NAME]" at bounding box center [862, 259] width 130 height 10
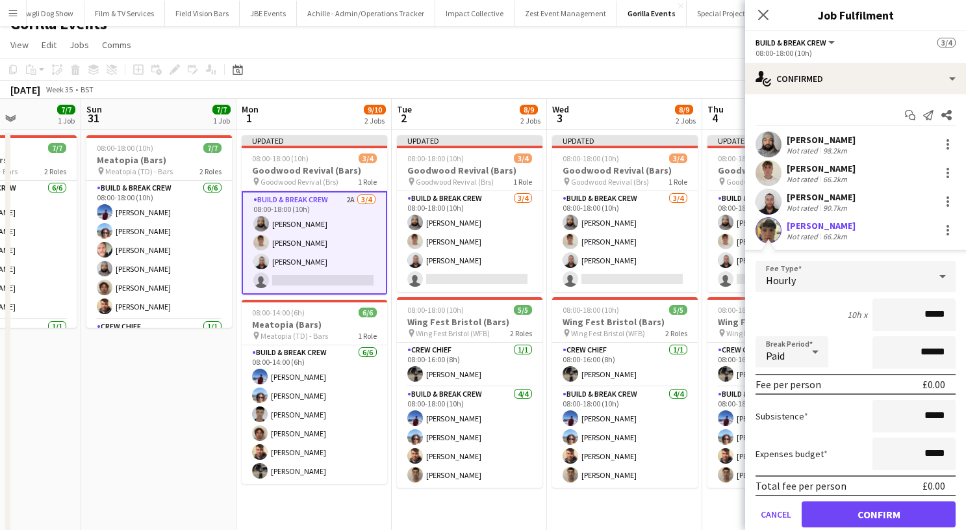
click at [834, 508] on button "Confirm" at bounding box center [879, 514] width 154 height 26
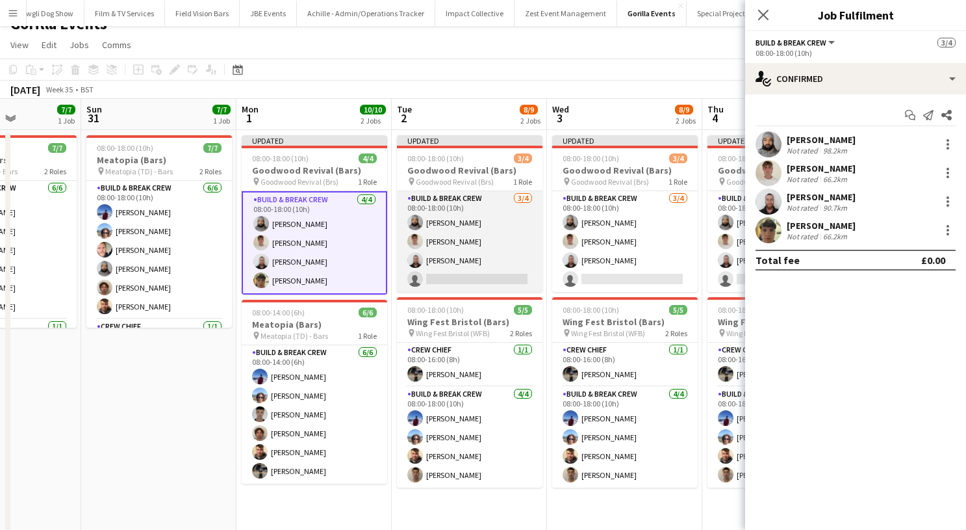
click at [440, 270] on app-card-role "Build & Break Crew [DATE] 08:00-18:00 (10h) [PERSON_NAME] [PERSON_NAME] [PERSON…" at bounding box center [470, 241] width 146 height 101
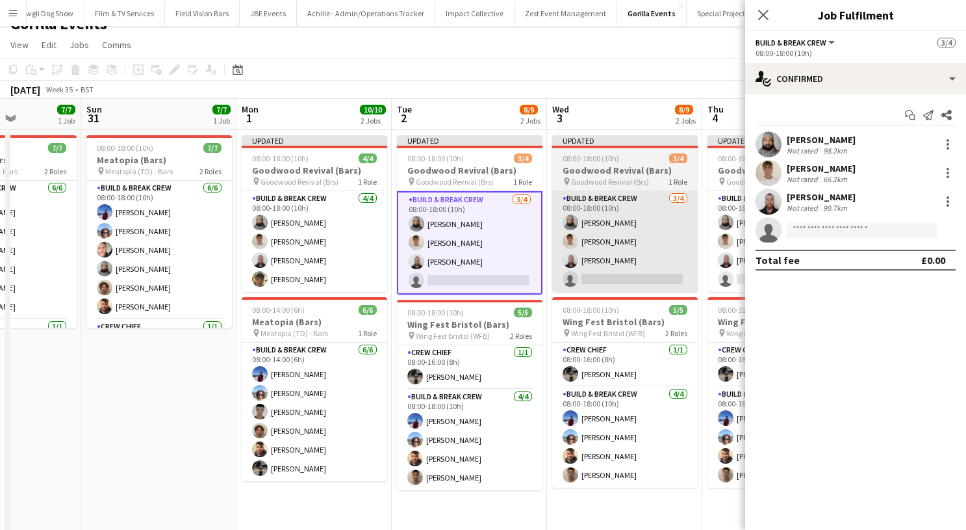
scroll to position [0, 384]
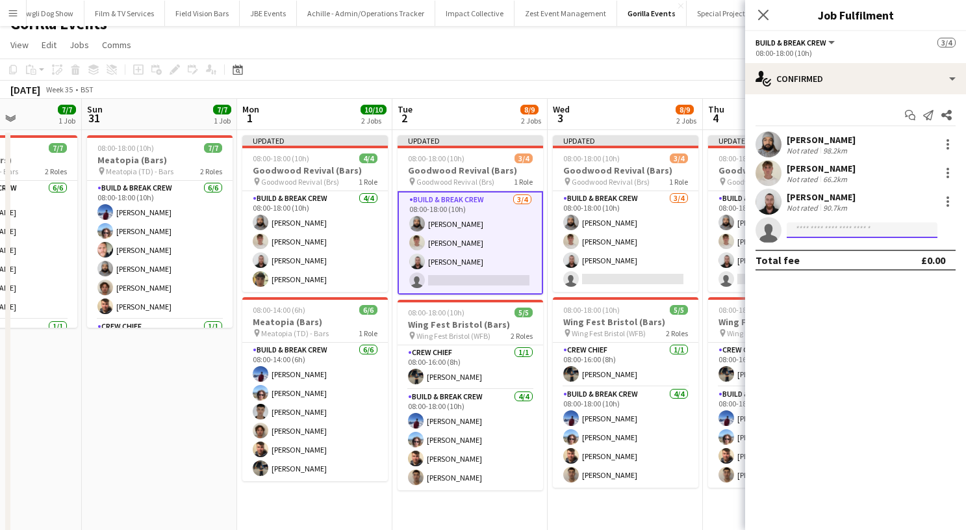
click at [791, 233] on input at bounding box center [862, 230] width 151 height 16
type input "****"
click at [815, 252] on span "[PERSON_NAME]" at bounding box center [834, 248] width 75 height 11
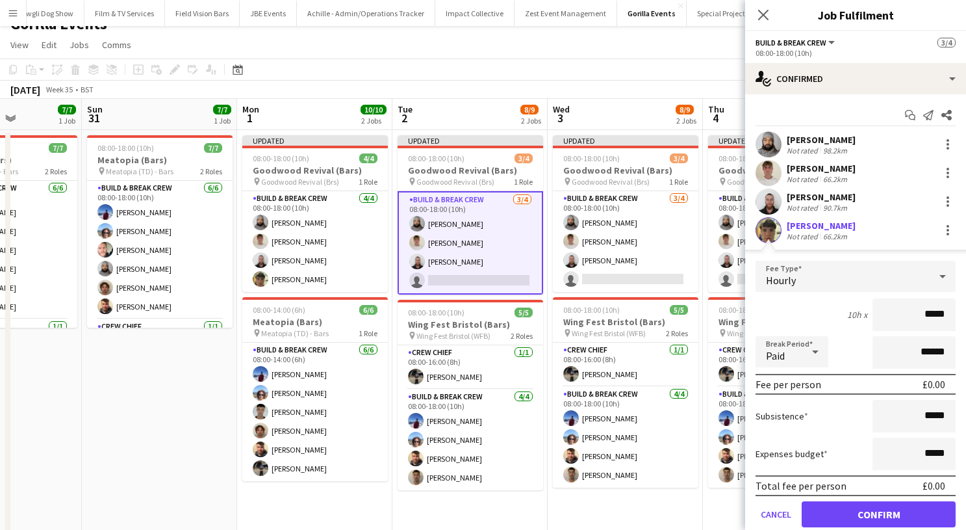
click at [818, 513] on button "Confirm" at bounding box center [879, 514] width 154 height 26
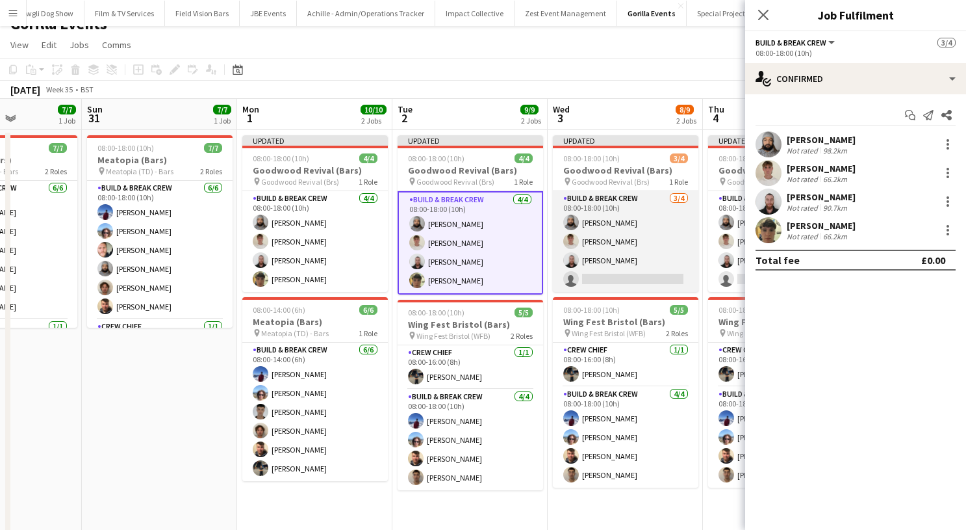
click at [609, 243] on app-card-role "Build & Break Crew [DATE] 08:00-18:00 (10h) [PERSON_NAME] [PERSON_NAME] [PERSON…" at bounding box center [626, 241] width 146 height 101
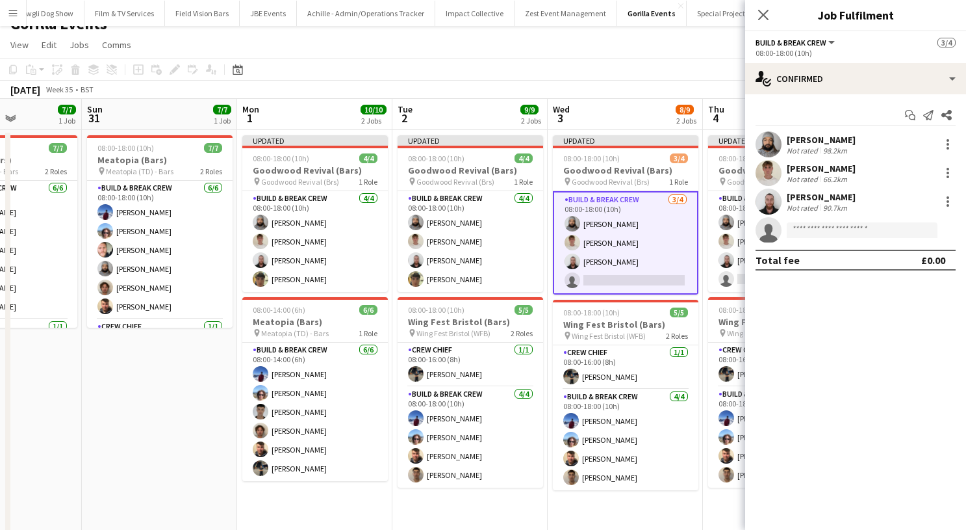
click at [854, 238] on app-invite-slot "single-neutral-actions" at bounding box center [855, 230] width 221 height 26
click at [851, 230] on input at bounding box center [862, 230] width 151 height 16
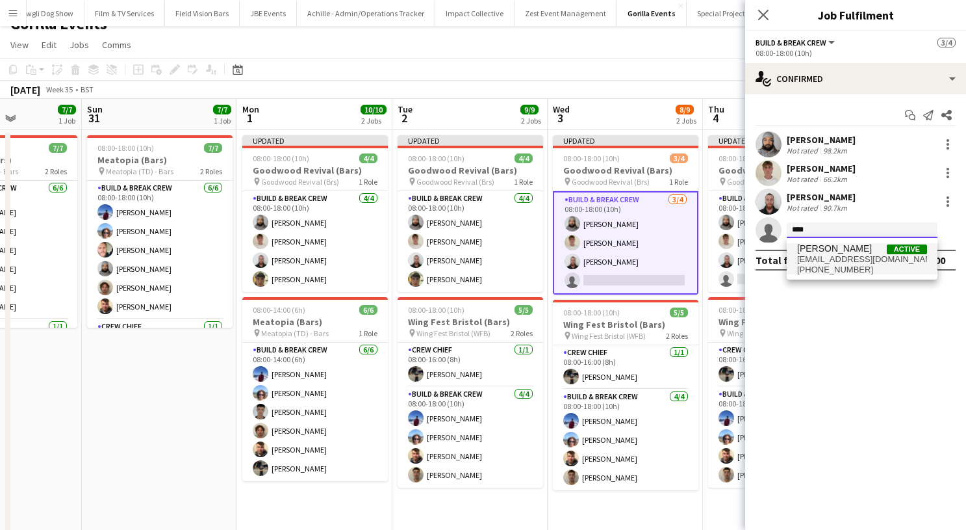
type input "****"
click at [851, 257] on span "[EMAIL_ADDRESS][DOMAIN_NAME]" at bounding box center [862, 259] width 130 height 10
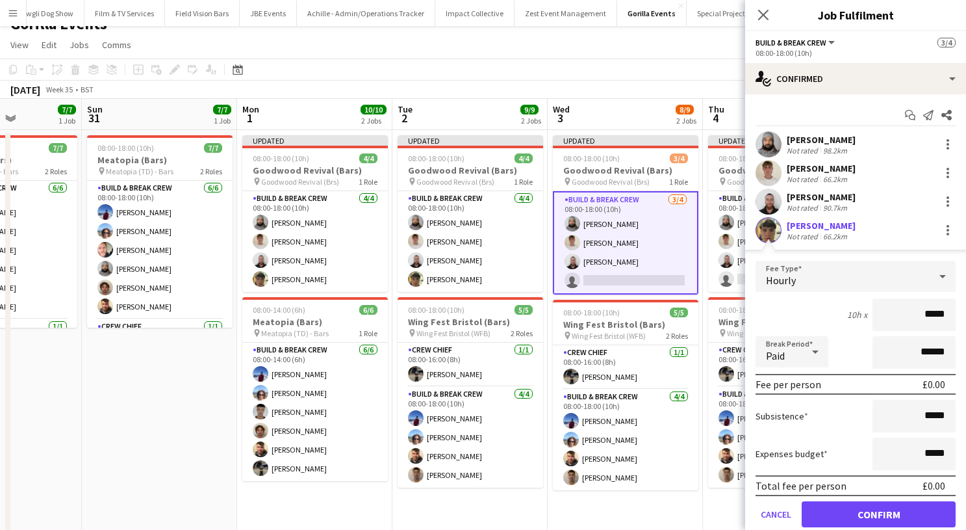
click at [834, 514] on button "Confirm" at bounding box center [879, 514] width 154 height 26
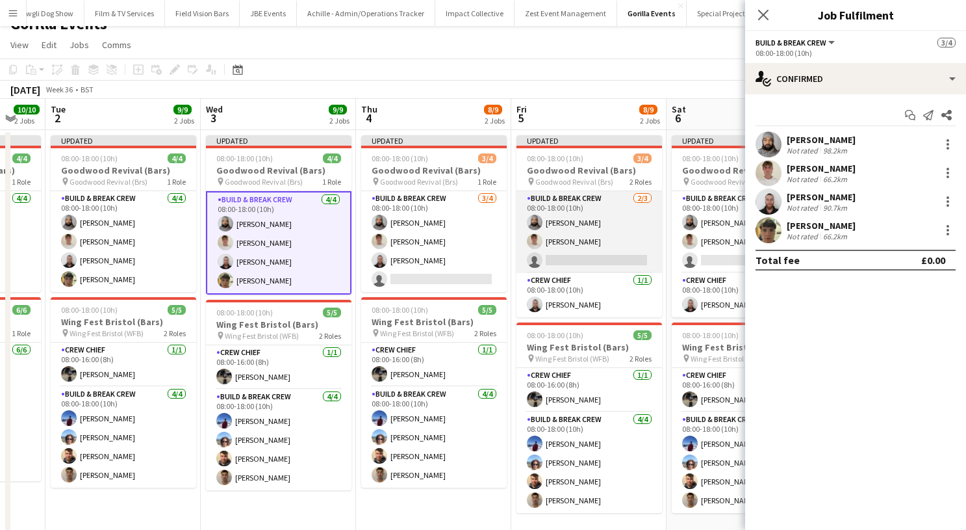
scroll to position [0, 434]
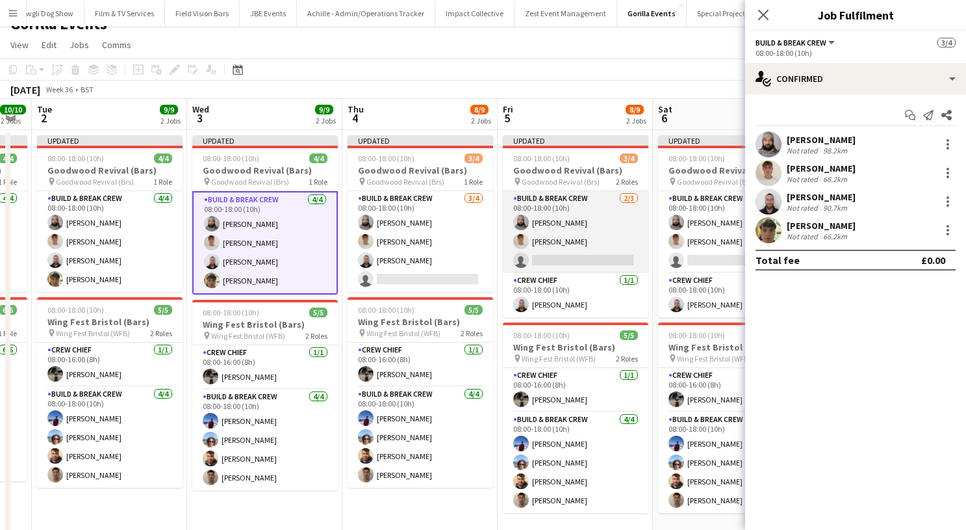
click at [531, 266] on app-card-role "Build & Break Crew [DATE] 08:00-18:00 (10h) [PERSON_NAME] [PERSON_NAME] single-…" at bounding box center [576, 232] width 146 height 82
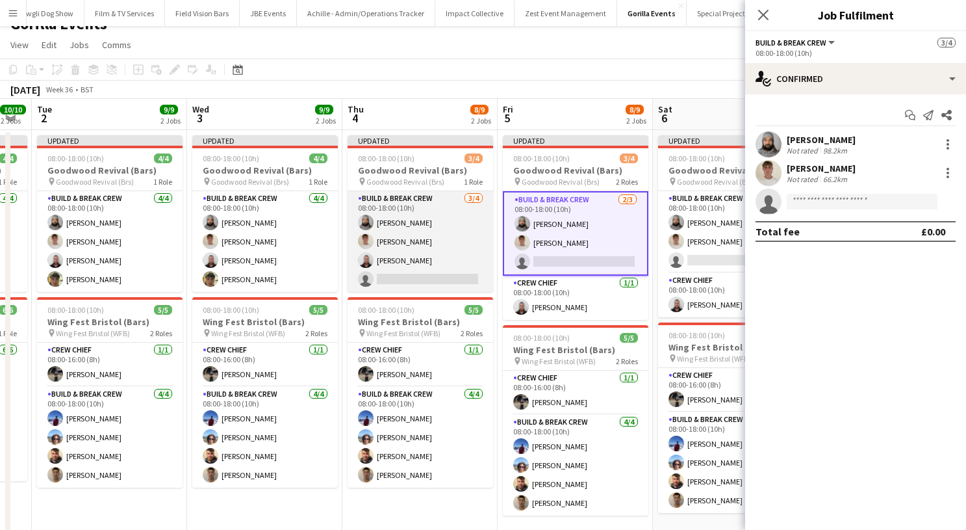
click at [433, 258] on app-card-role "Build & Break Crew [DATE] 08:00-18:00 (10h) [PERSON_NAME] [PERSON_NAME] [PERSON…" at bounding box center [421, 241] width 146 height 101
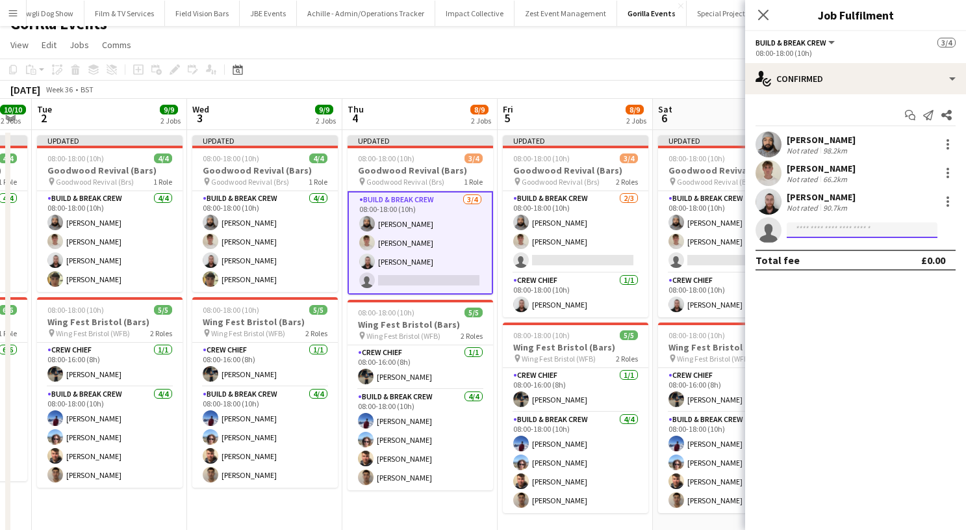
click at [795, 233] on input at bounding box center [862, 230] width 151 height 16
type input "****"
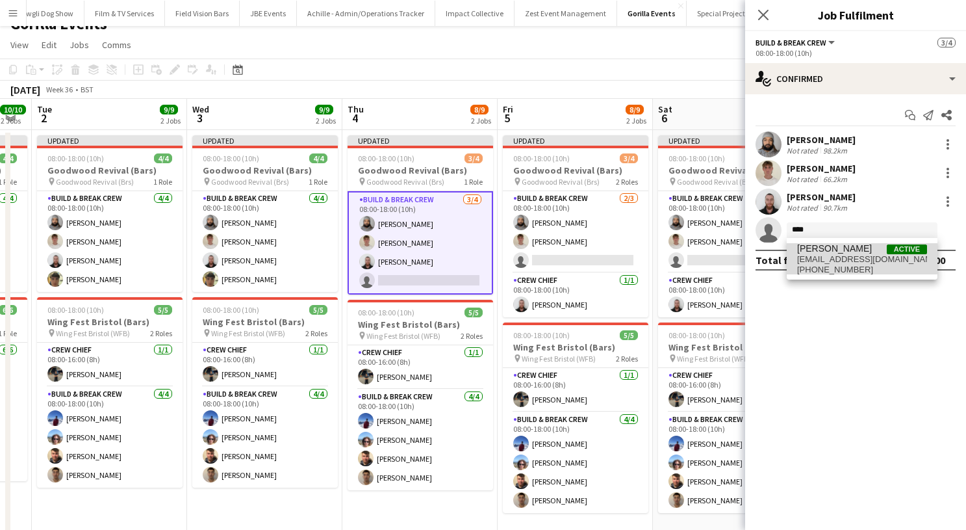
click at [796, 243] on mat-option "[PERSON_NAME] Active [EMAIL_ADDRESS][DOMAIN_NAME] [PHONE_NUMBER]" at bounding box center [862, 258] width 151 height 31
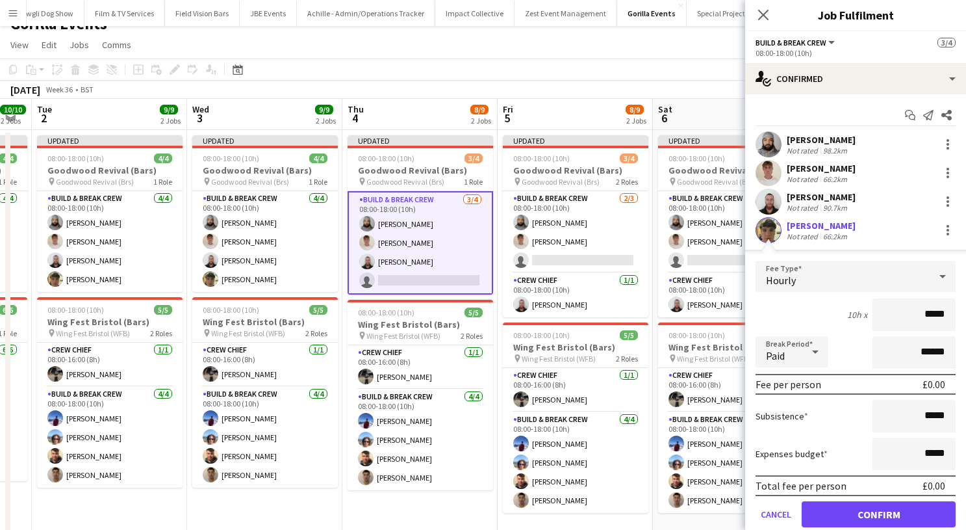
click at [834, 495] on div "Total fee per person £0.00" at bounding box center [856, 485] width 200 height 21
click at [833, 500] on form "Fee Type Hourly 10h x ***** Break Period Paid ****** Fee per person £0.00 Subsi…" at bounding box center [855, 399] width 221 height 277
click at [830, 509] on button "Confirm" at bounding box center [879, 514] width 154 height 26
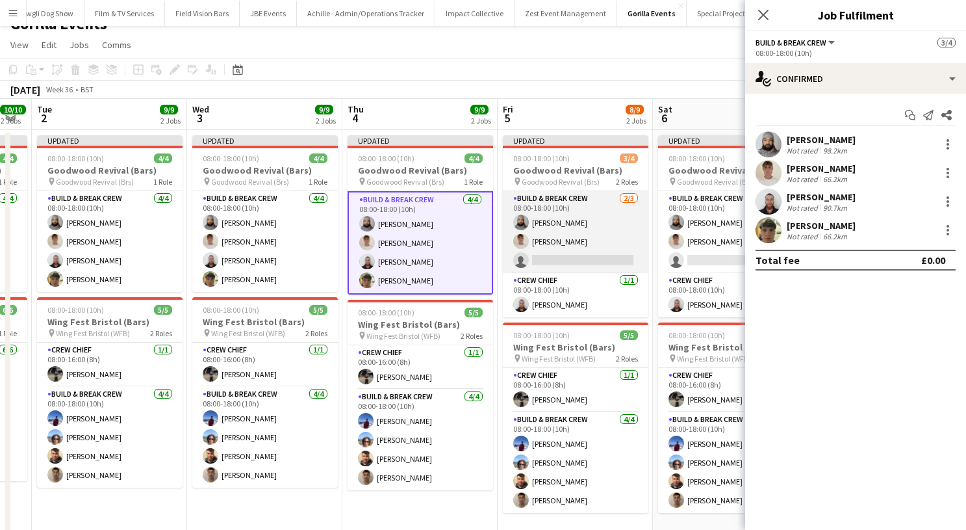
click at [578, 250] on app-card-role "Build & Break Crew [DATE] 08:00-18:00 (10h) [PERSON_NAME] [PERSON_NAME] single-…" at bounding box center [576, 232] width 146 height 82
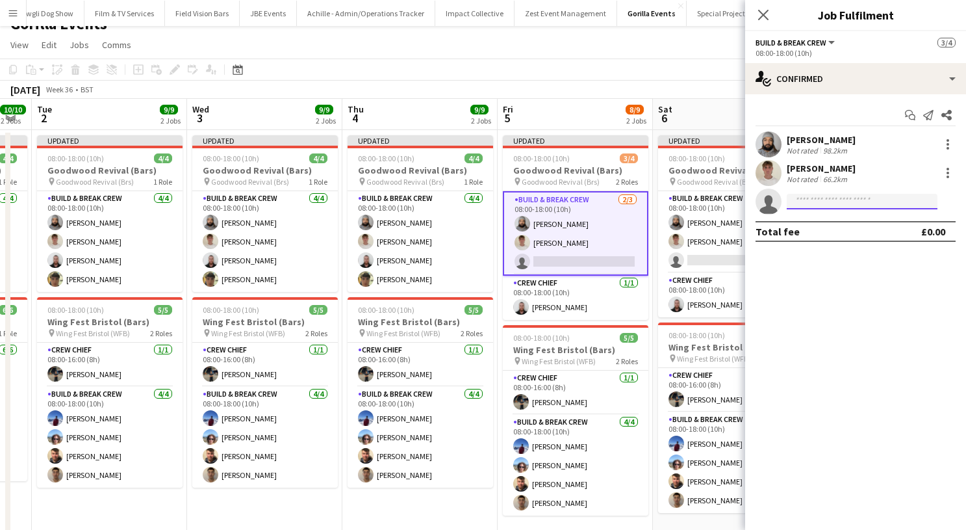
click at [851, 195] on input at bounding box center [862, 202] width 151 height 16
type input "****"
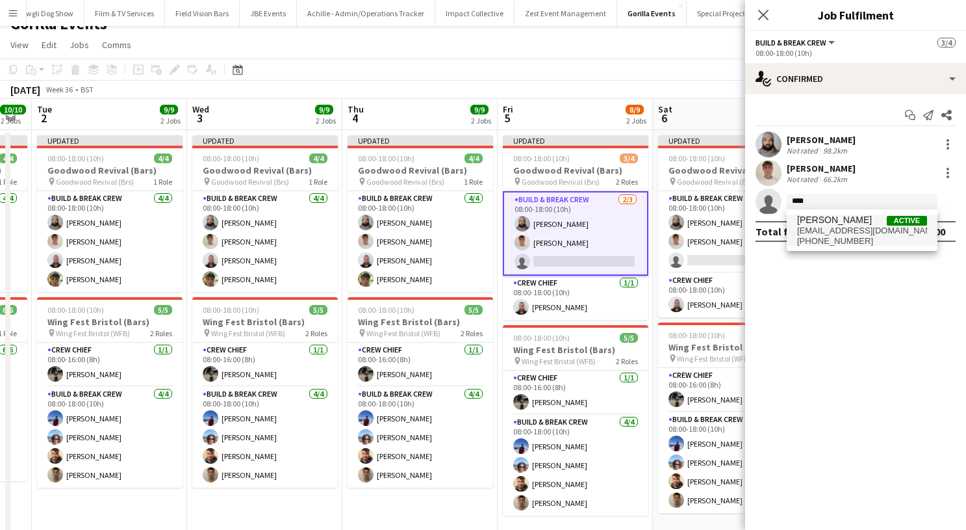
click at [847, 231] on span "[EMAIL_ADDRESS][DOMAIN_NAME]" at bounding box center [862, 230] width 130 height 10
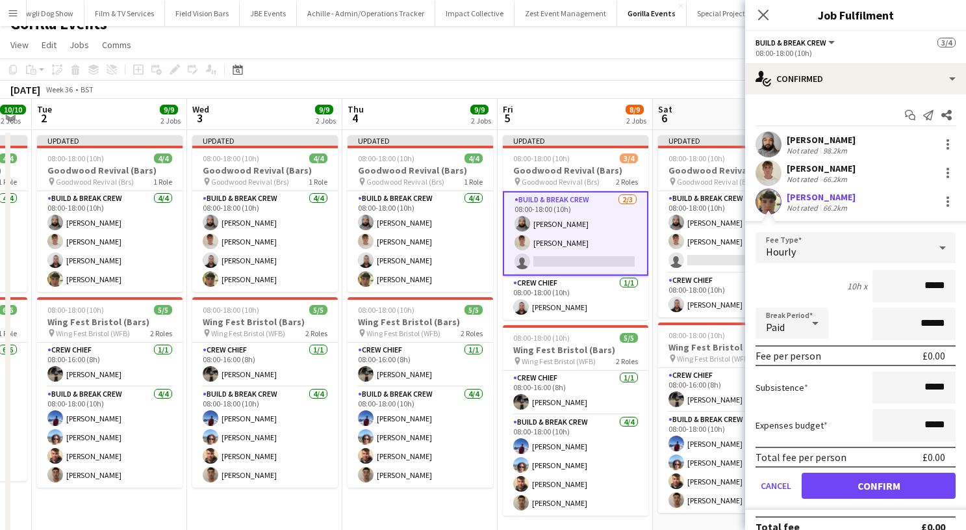
click at [814, 484] on button "Confirm" at bounding box center [879, 485] width 154 height 26
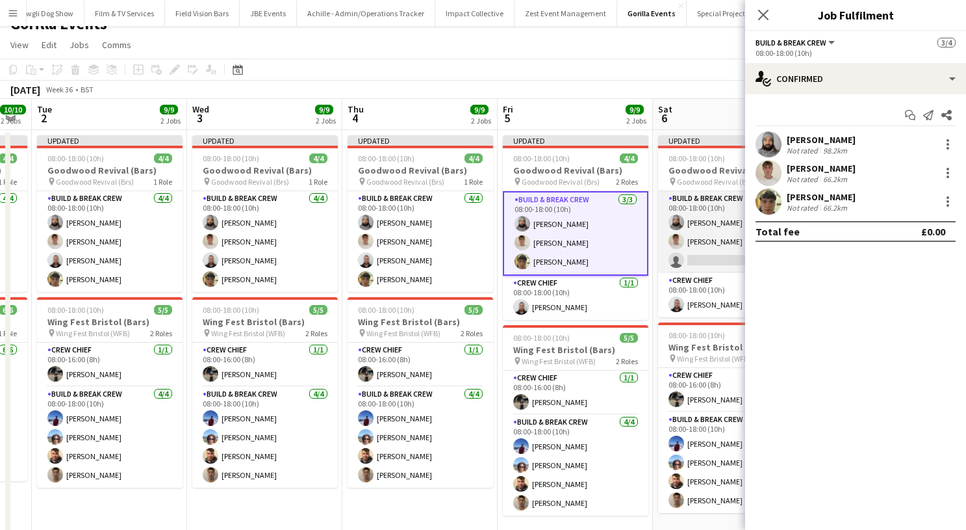
click at [706, 245] on app-card-role "Build & Break Crew [DATE] 08:00-18:00 (10h) [PERSON_NAME] [PERSON_NAME] single-…" at bounding box center [731, 232] width 146 height 82
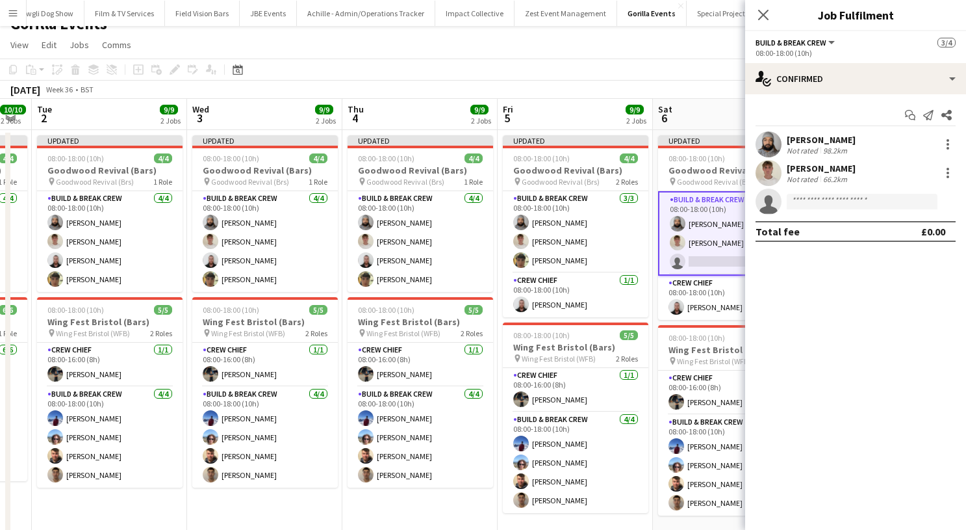
click at [816, 210] on app-invite-slot "single-neutral-actions" at bounding box center [855, 201] width 221 height 26
click at [810, 199] on input at bounding box center [862, 202] width 151 height 16
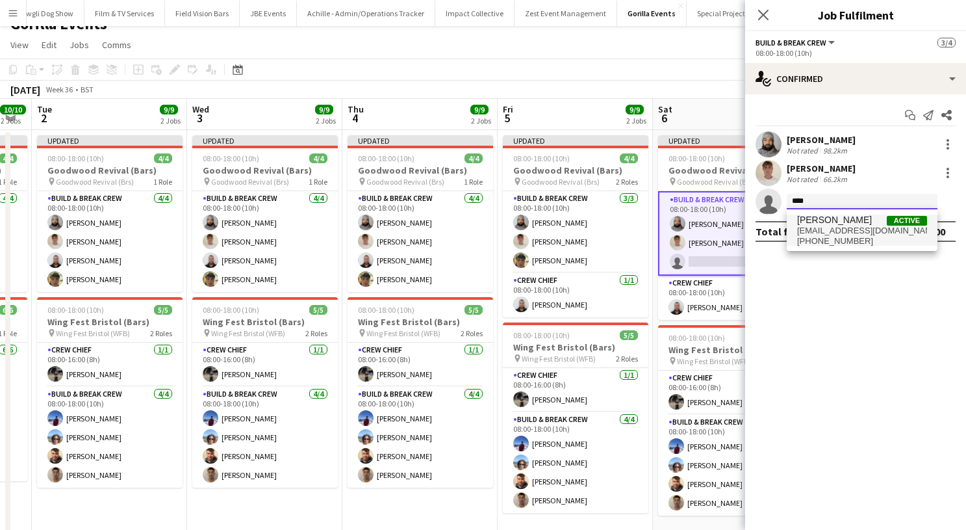
type input "****"
click at [817, 222] on span "[PERSON_NAME]" at bounding box center [834, 219] width 75 height 11
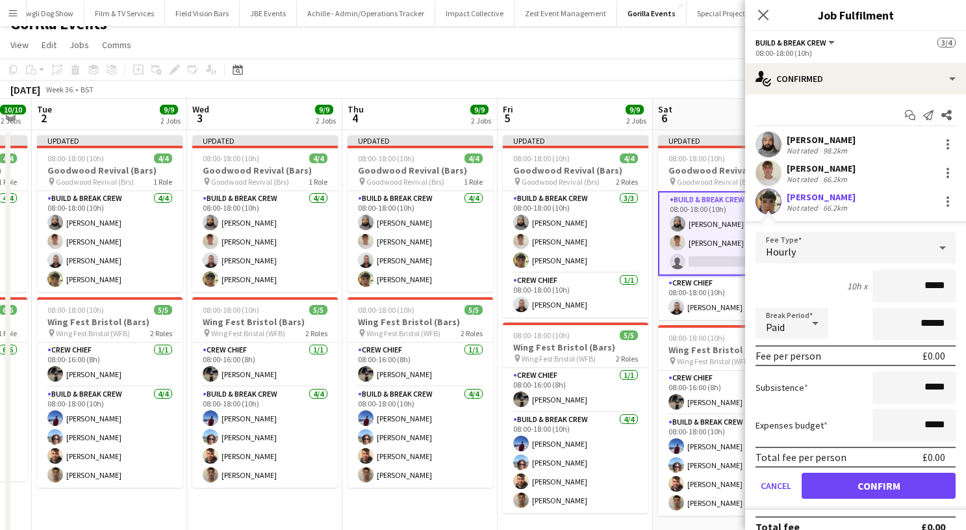
click at [819, 482] on button "Confirm" at bounding box center [879, 485] width 154 height 26
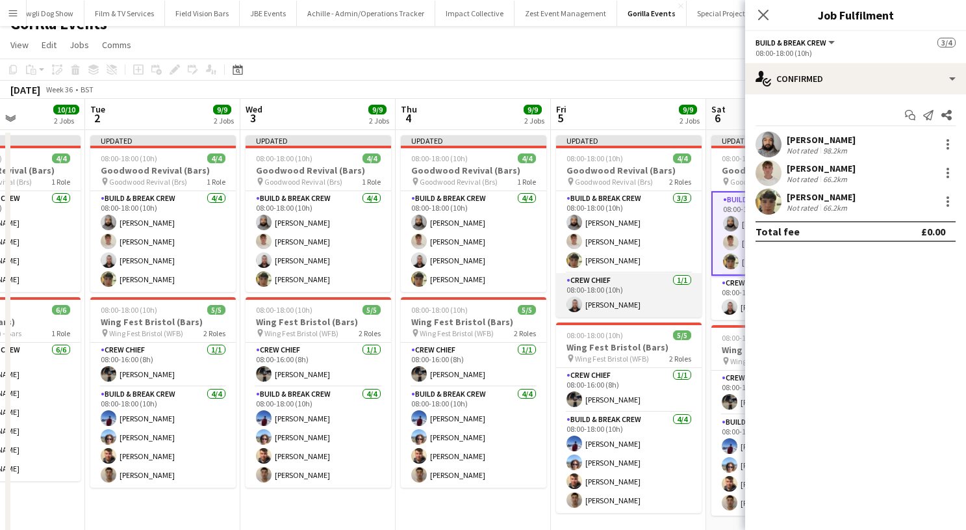
scroll to position [0, 435]
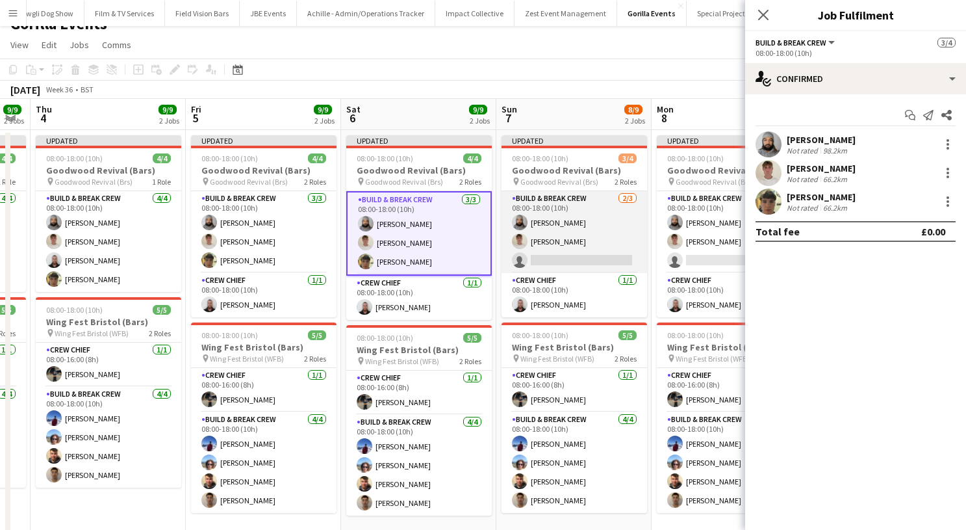
click at [599, 260] on app-card-role "Build & Break Crew [DATE] 08:00-18:00 (10h) [PERSON_NAME] [PERSON_NAME] single-…" at bounding box center [575, 232] width 146 height 82
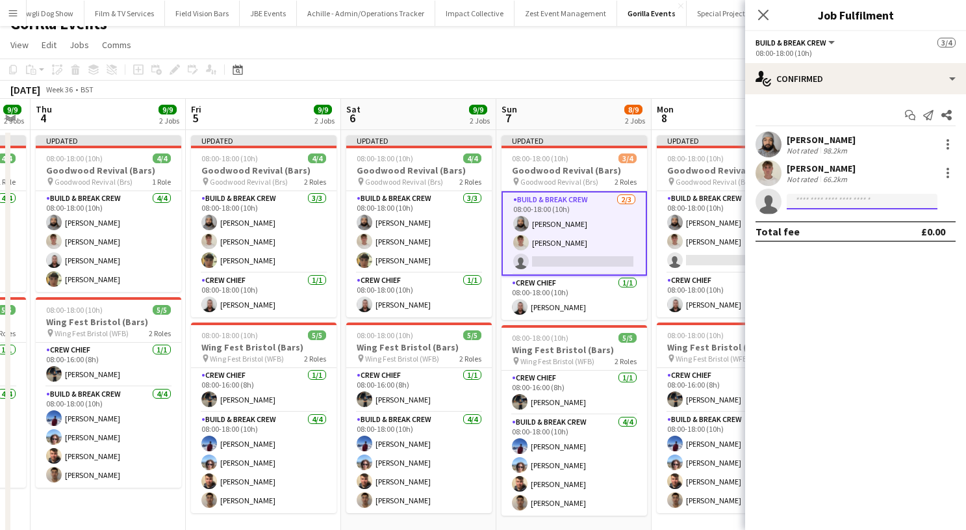
click at [820, 200] on input at bounding box center [862, 202] width 151 height 16
type input "****"
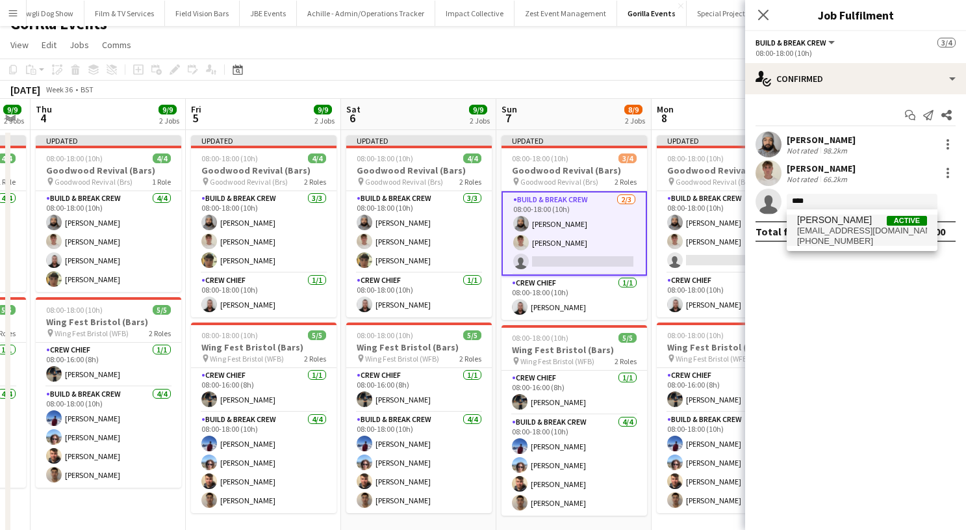
click at [823, 221] on span "[PERSON_NAME]" at bounding box center [834, 219] width 75 height 11
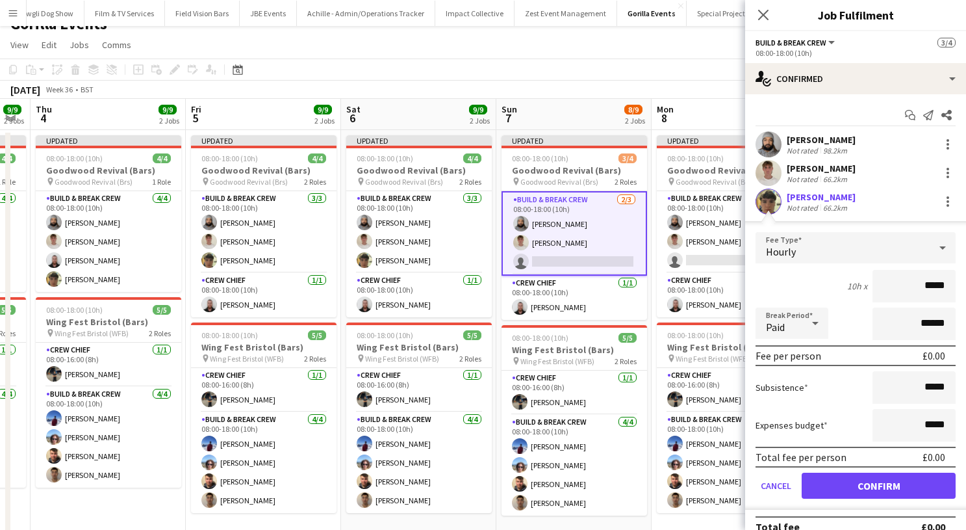
click at [807, 487] on button "Confirm" at bounding box center [879, 485] width 154 height 26
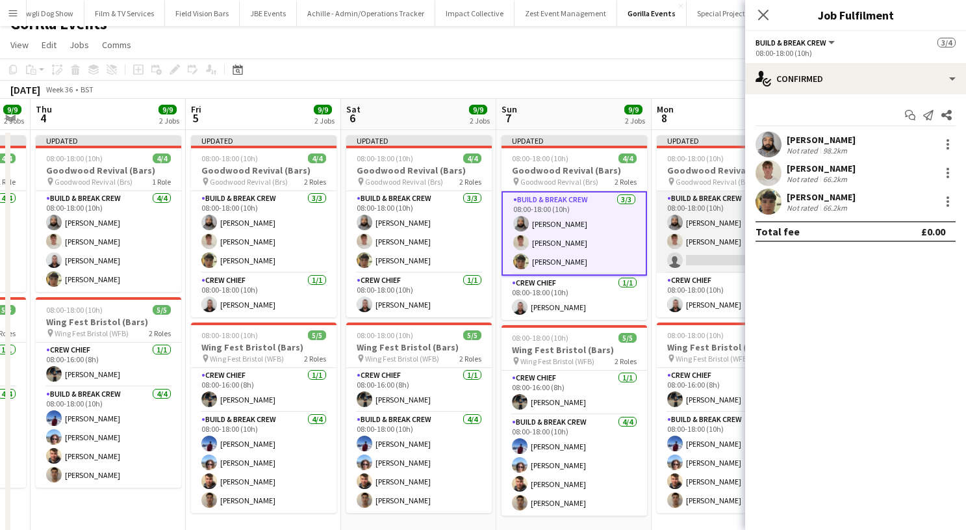
click at [677, 239] on app-user-avatar at bounding box center [675, 241] width 16 height 16
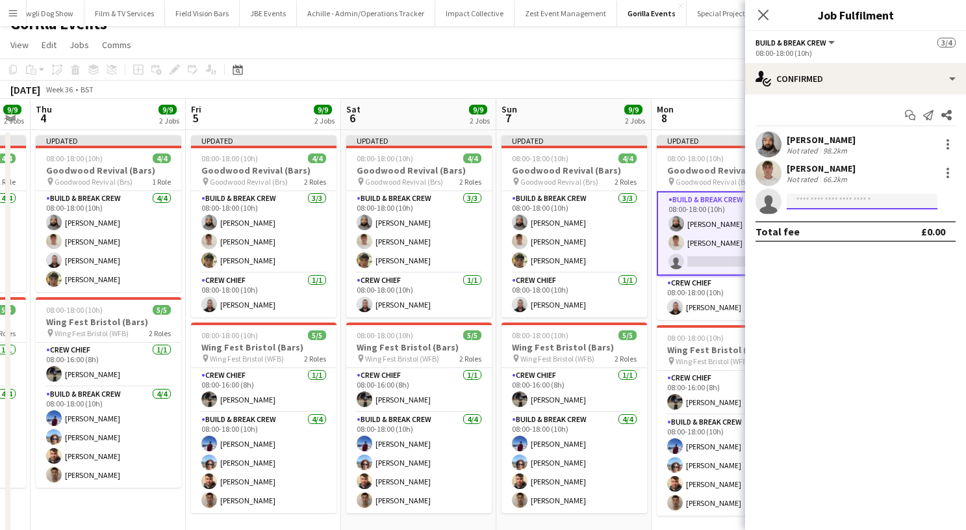
click at [804, 205] on input at bounding box center [862, 202] width 151 height 16
type input "****"
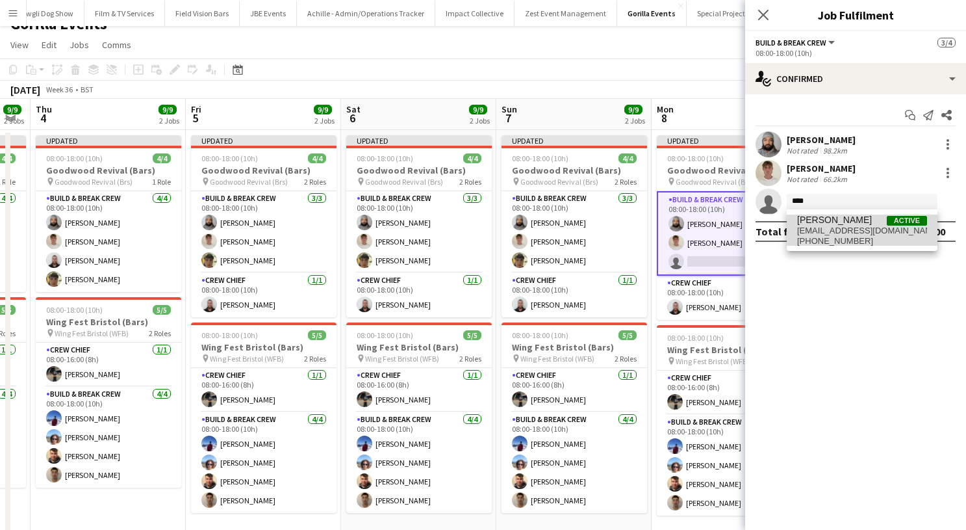
click at [812, 228] on span "[EMAIL_ADDRESS][DOMAIN_NAME]" at bounding box center [862, 230] width 130 height 10
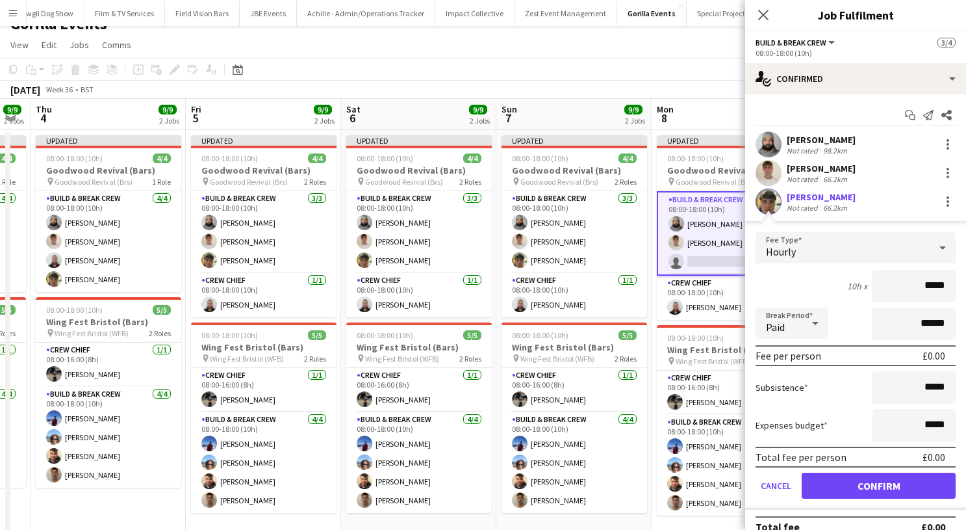
drag, startPoint x: 818, startPoint y: 480, endPoint x: 793, endPoint y: 420, distance: 64.9
click at [818, 480] on button "Confirm" at bounding box center [879, 485] width 154 height 26
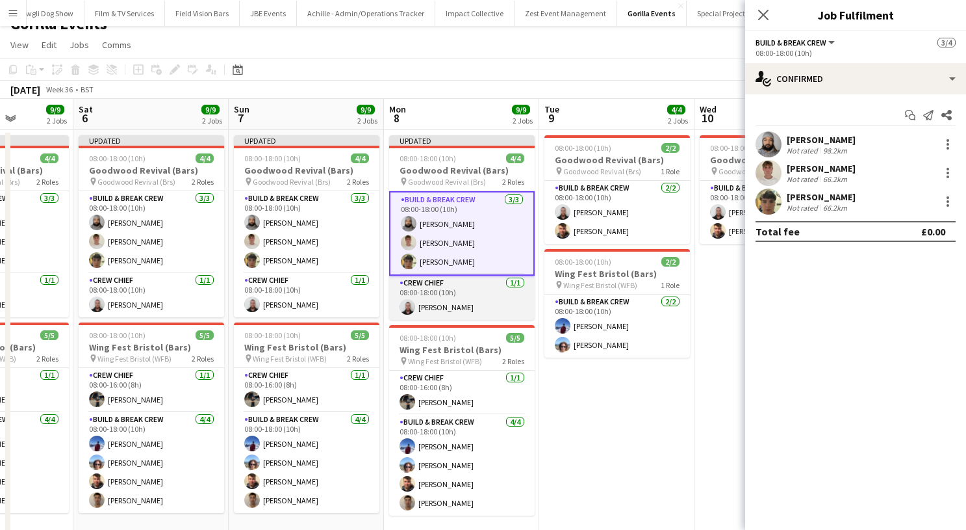
scroll to position [0, 507]
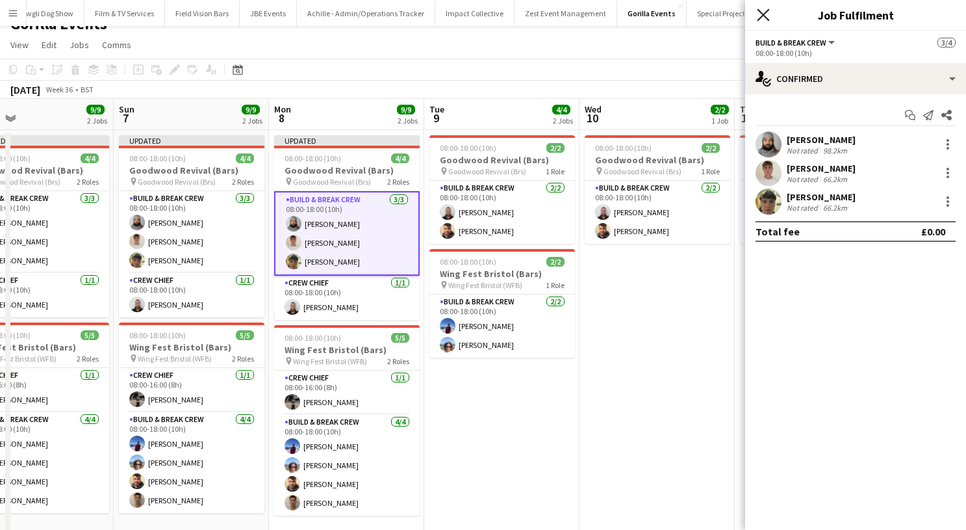
click at [758, 12] on icon "Close pop-in" at bounding box center [763, 14] width 12 height 12
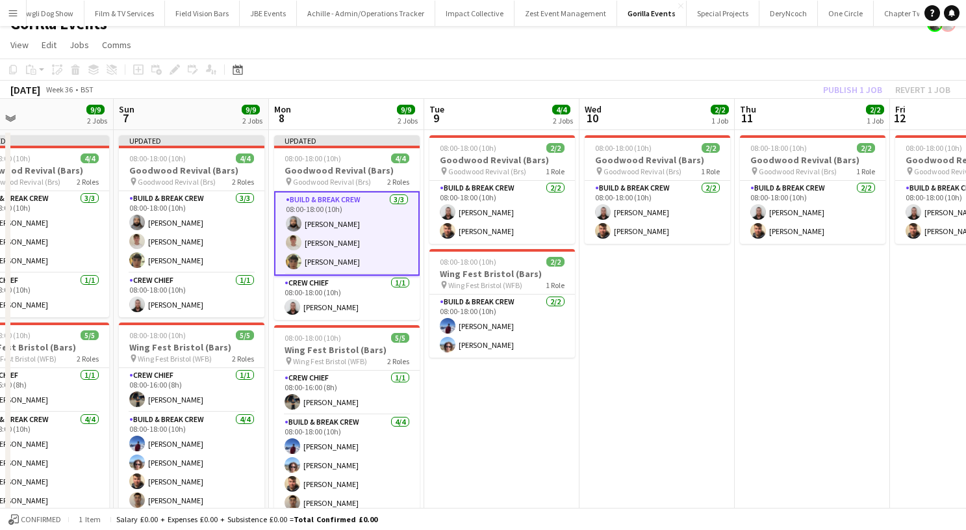
click at [822, 67] on app-toolbar "Copy Paste Paste Command V Paste with crew Command Shift V Paste linked Job [GE…" at bounding box center [483, 69] width 966 height 22
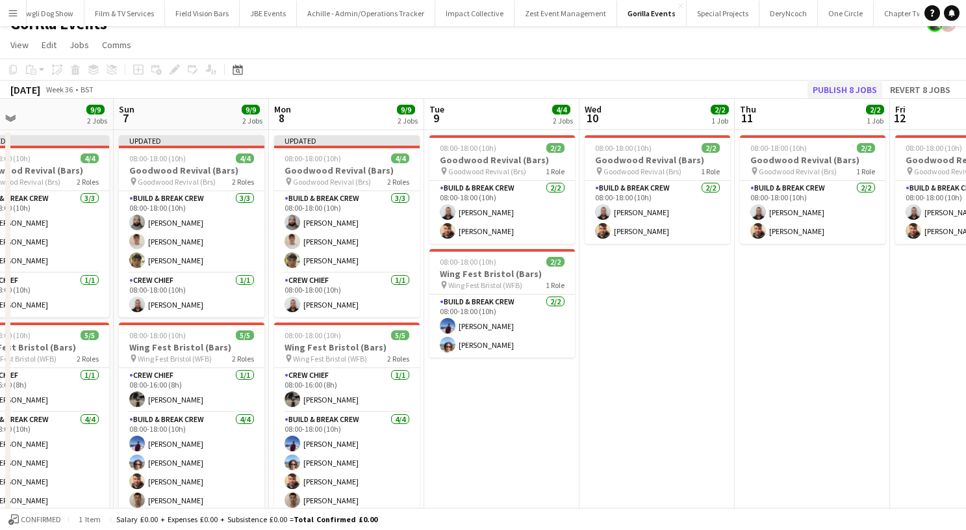
click at [824, 90] on button "Publish 8 jobs" at bounding box center [845, 89] width 75 height 17
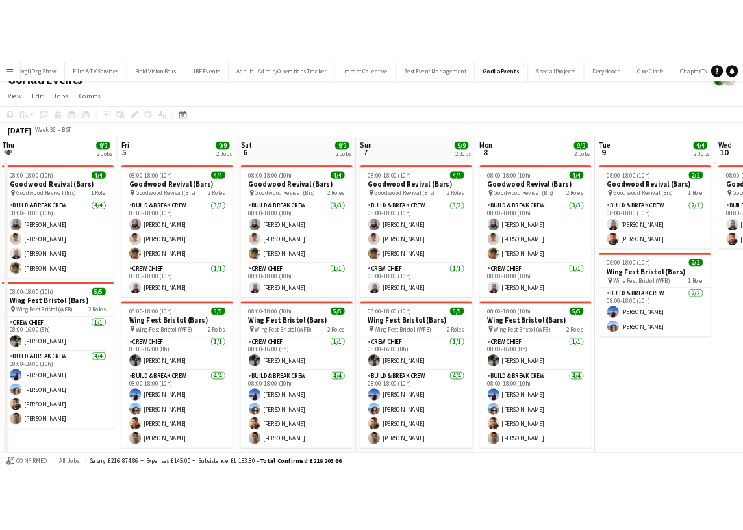
scroll to position [0, 596]
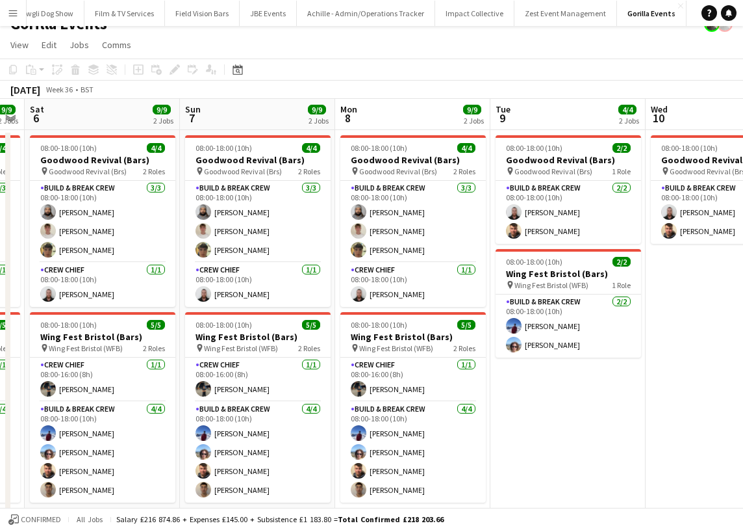
click at [12, 10] on app-icon "Menu" at bounding box center [13, 13] width 10 height 10
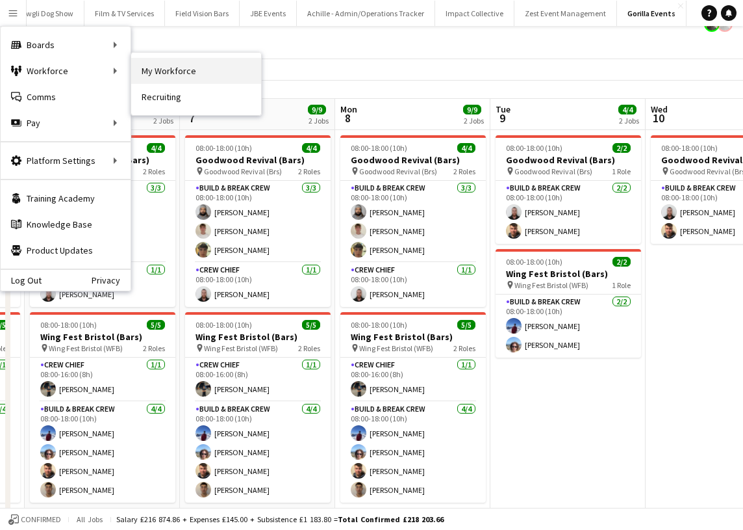
click at [147, 80] on link "My Workforce" at bounding box center [196, 71] width 130 height 26
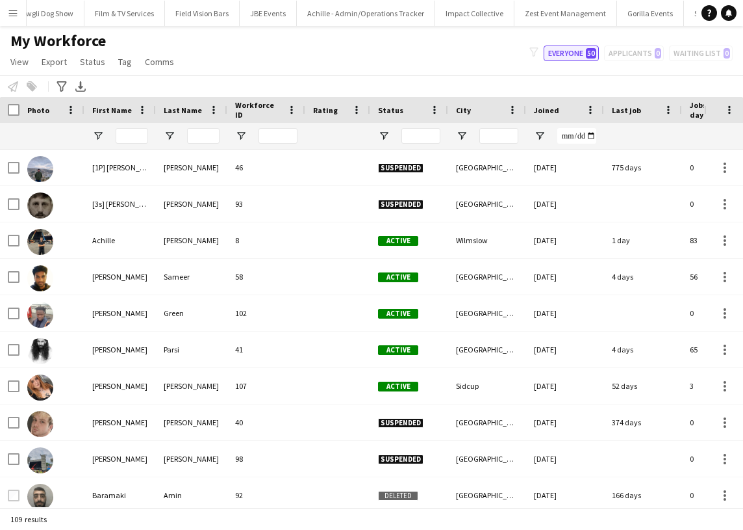
click at [577, 60] on button "Everyone 50" at bounding box center [571, 53] width 55 height 16
type input "**********"
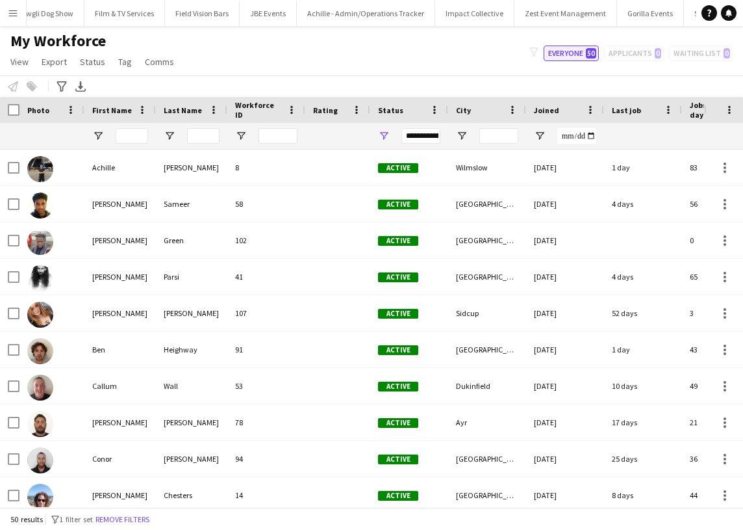
click at [577, 60] on button "Everyone 50" at bounding box center [571, 53] width 55 height 16
click at [133, 515] on button "Remove filters" at bounding box center [122, 519] width 59 height 14
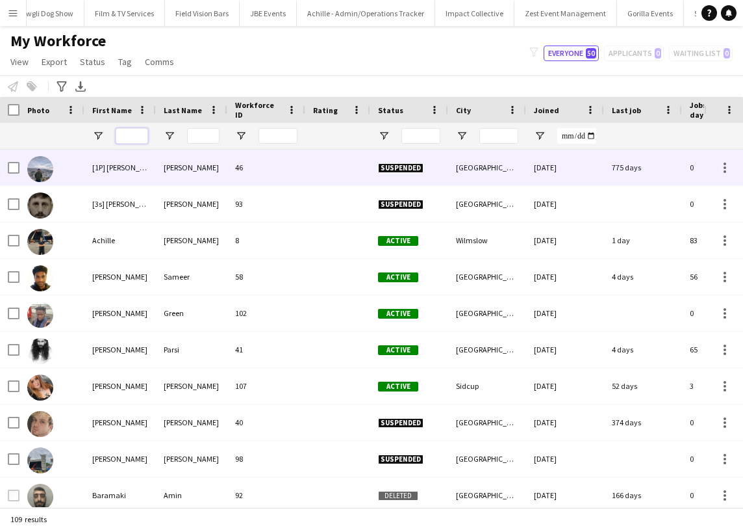
click at [135, 142] on input "First Name Filter Input" at bounding box center [132, 136] width 32 height 16
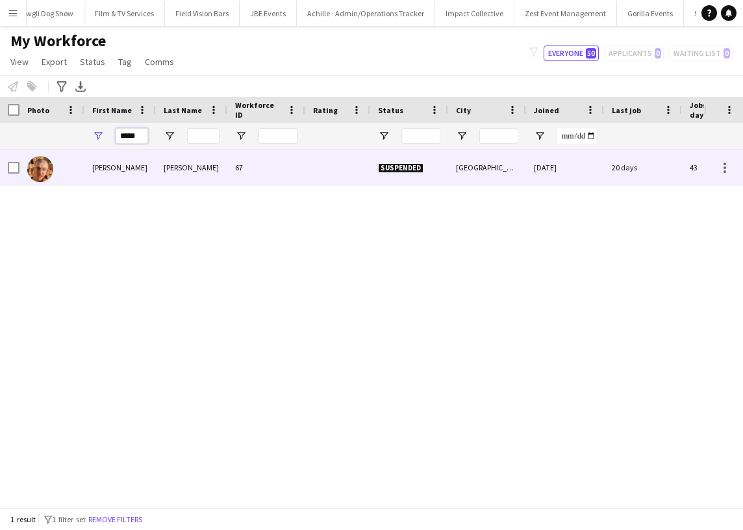
type input "*****"
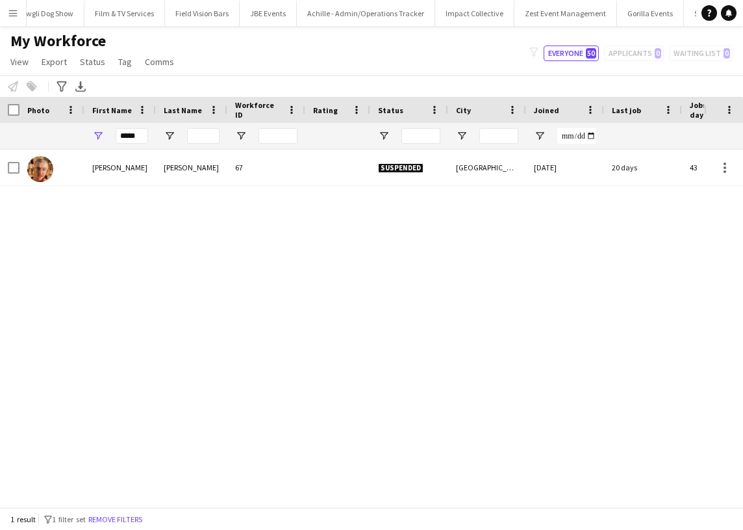
click at [152, 186] on div "[PERSON_NAME] 67 Suspended [GEOGRAPHIC_DATA] [DATE] 20 days 43 [EMAIL_ADDRESS][…" at bounding box center [352, 327] width 704 height 357
click at [153, 173] on div "[PERSON_NAME]" at bounding box center [119, 167] width 71 height 36
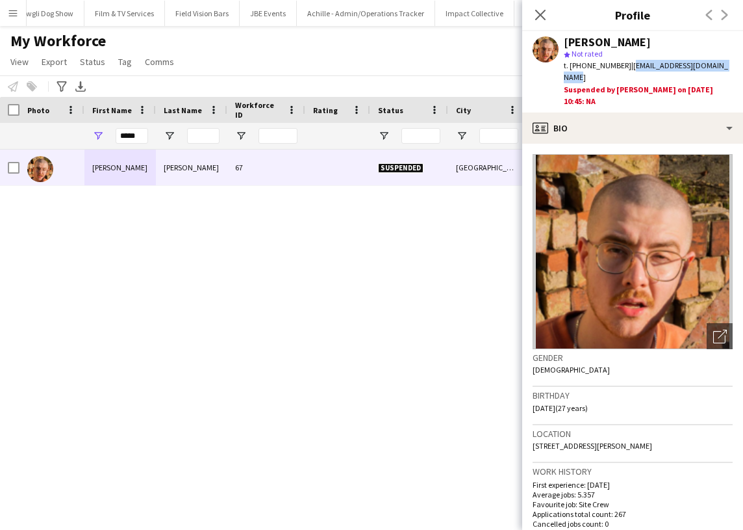
drag, startPoint x: 728, startPoint y: 67, endPoint x: 627, endPoint y: 66, distance: 101.4
click at [627, 66] on div "t. [PHONE_NUMBER] | [EMAIL_ADDRESS][DOMAIN_NAME]" at bounding box center [648, 71] width 169 height 23
copy span "[EMAIL_ADDRESS][DOMAIN_NAME]"
